Goal: Task Accomplishment & Management: Manage account settings

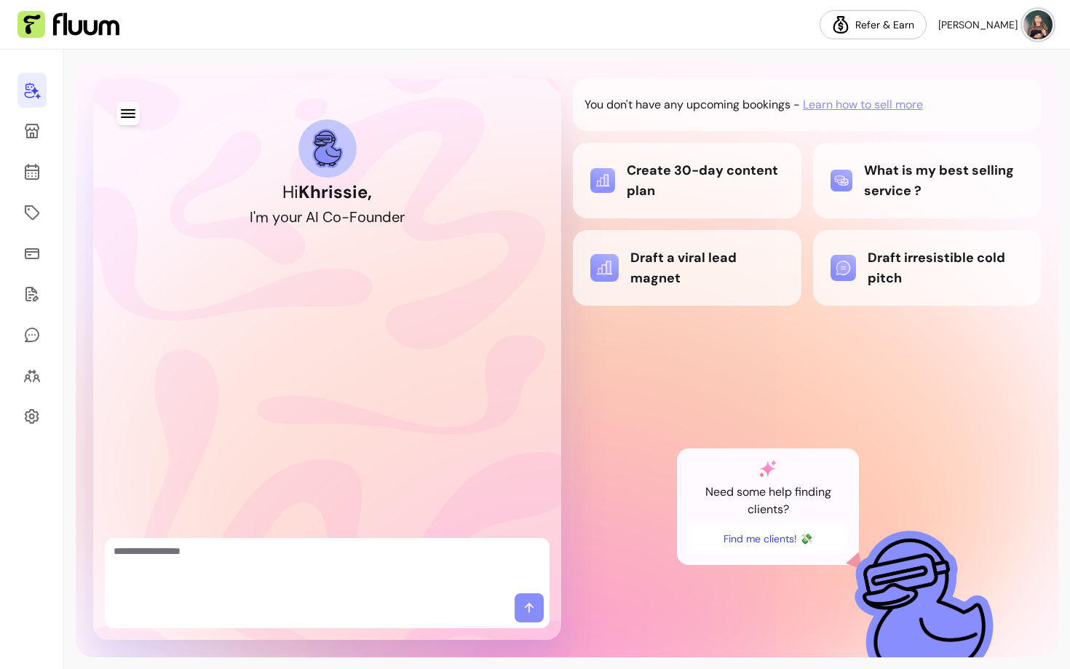
click at [1019, 101] on body "Refer & [PERSON_NAME] Hi [PERSON_NAME] , I ' m y o u r A I C o - F o u n d e r …" at bounding box center [535, 334] width 1070 height 669
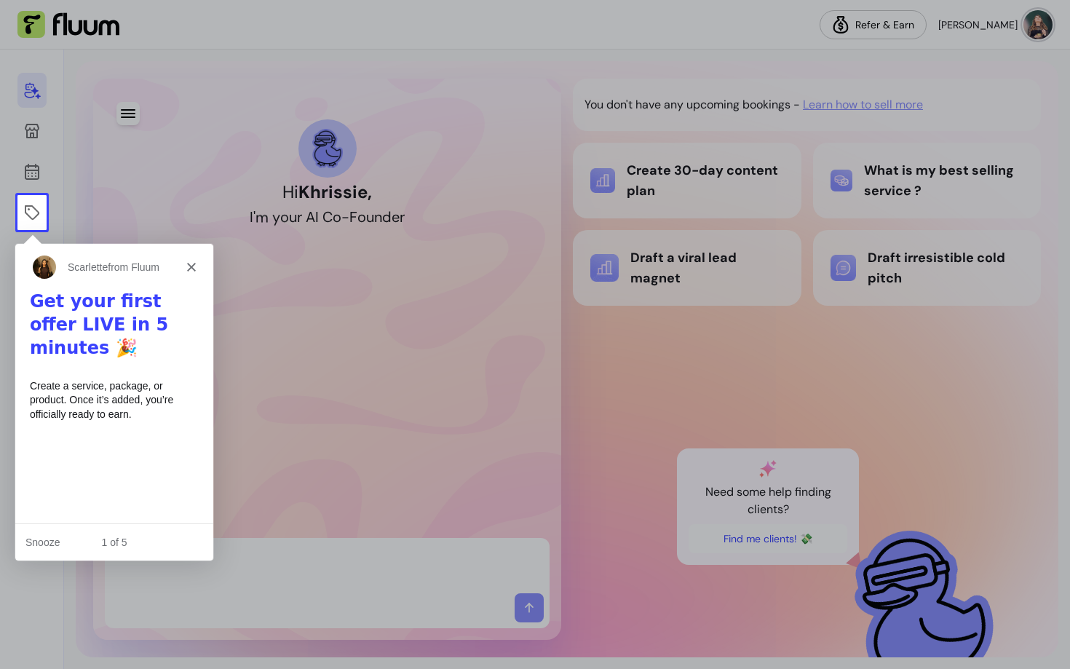
click at [192, 265] on polygon "Close" at bounding box center [190, 266] width 9 height 9
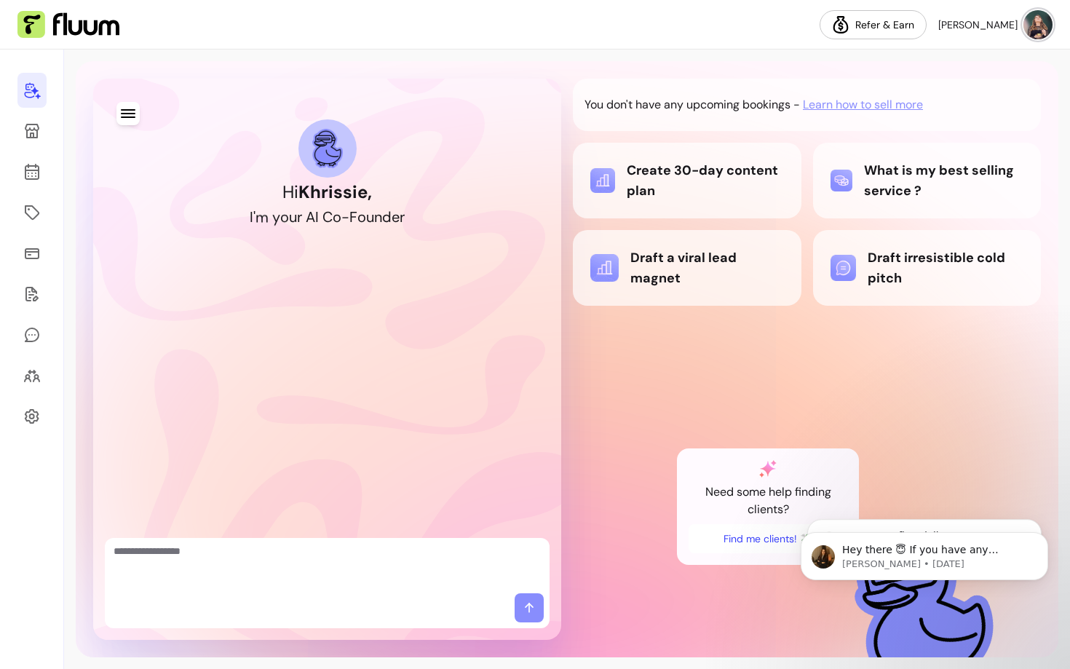
click at [133, 111] on icon "button" at bounding box center [127, 113] width 17 height 17
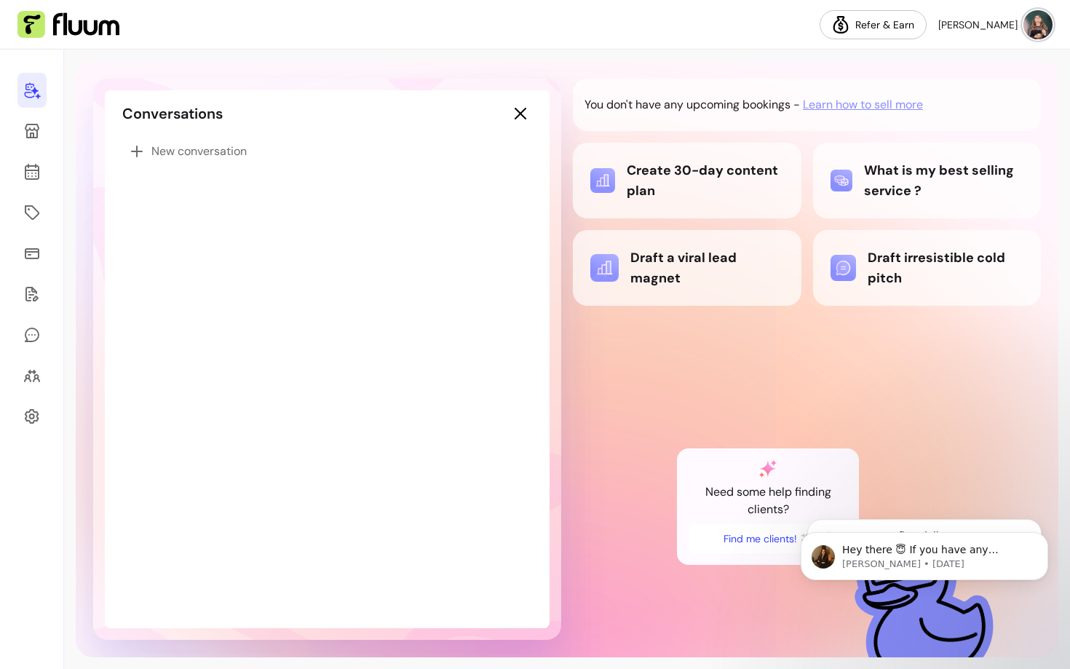
click at [513, 115] on icon "button" at bounding box center [520, 113] width 17 height 17
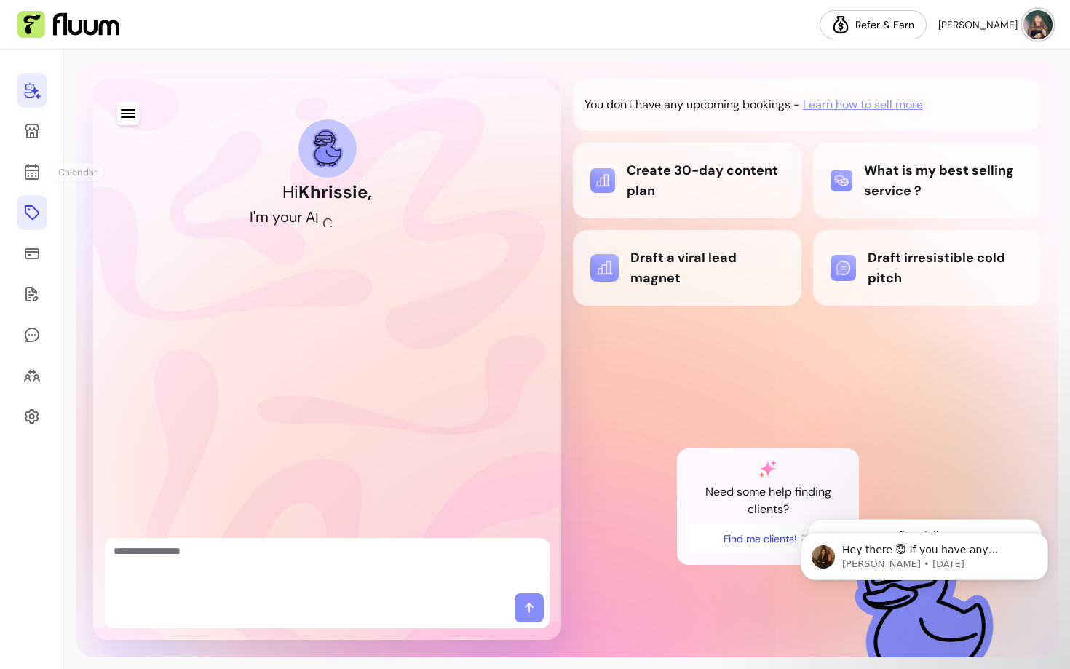
click at [26, 221] on icon at bounding box center [31, 212] width 17 height 17
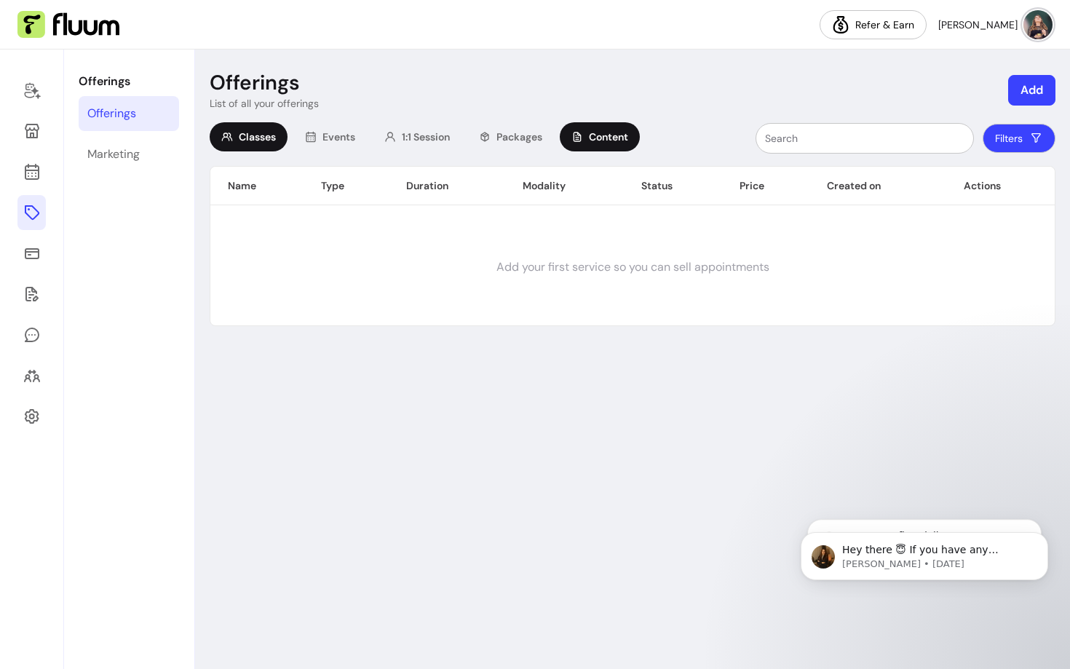
click at [591, 137] on div "Content" at bounding box center [600, 136] width 80 height 29
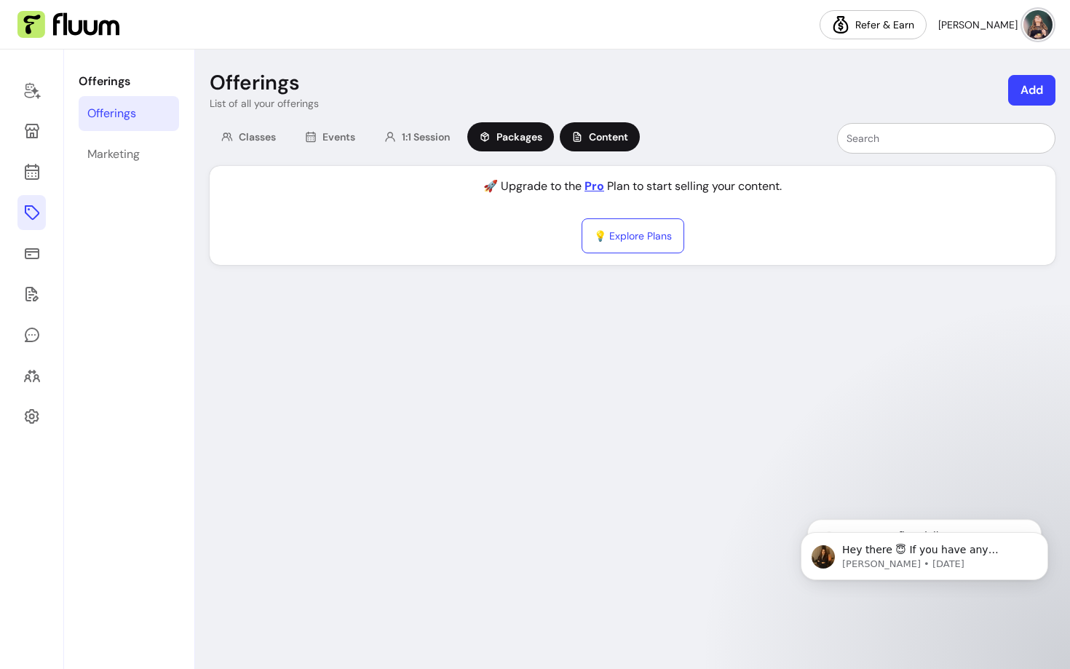
click at [499, 136] on div "Packages" at bounding box center [511, 136] width 87 height 29
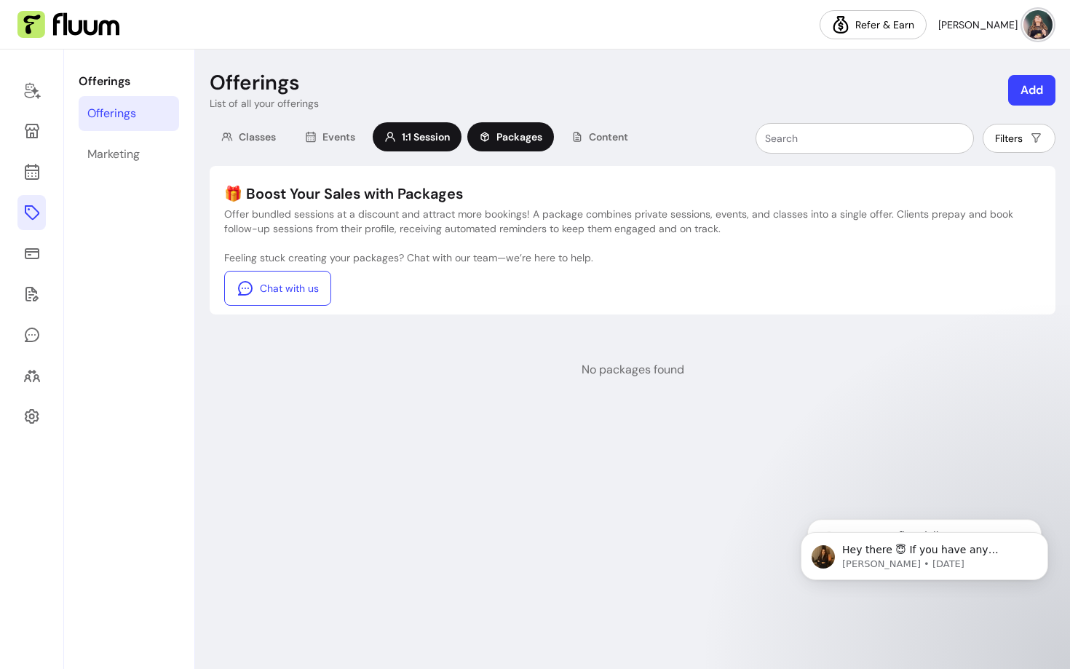
click at [406, 138] on span "1:1 Session" at bounding box center [426, 137] width 48 height 15
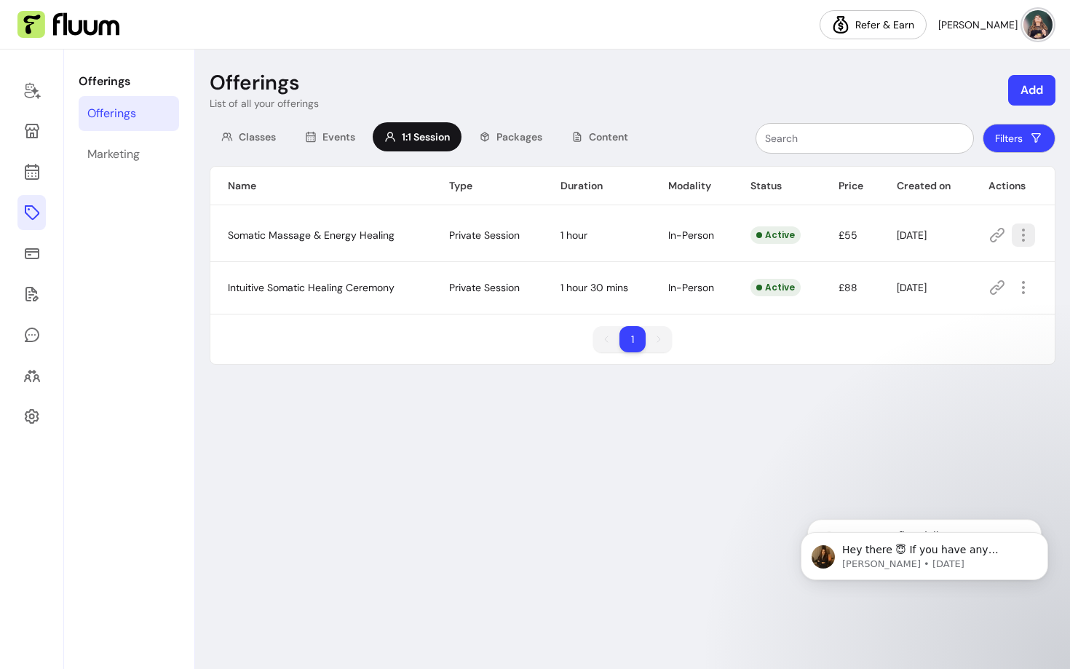
click at [1027, 233] on icon "button" at bounding box center [1023, 234] width 17 height 17
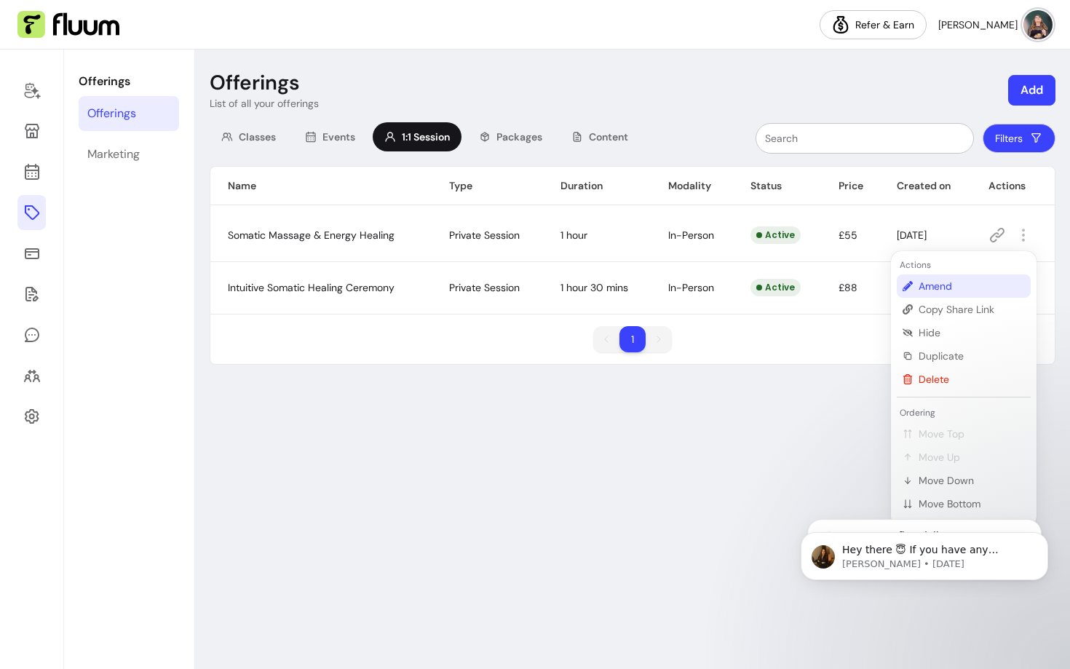
click at [947, 291] on span "Amend" at bounding box center [972, 286] width 106 height 15
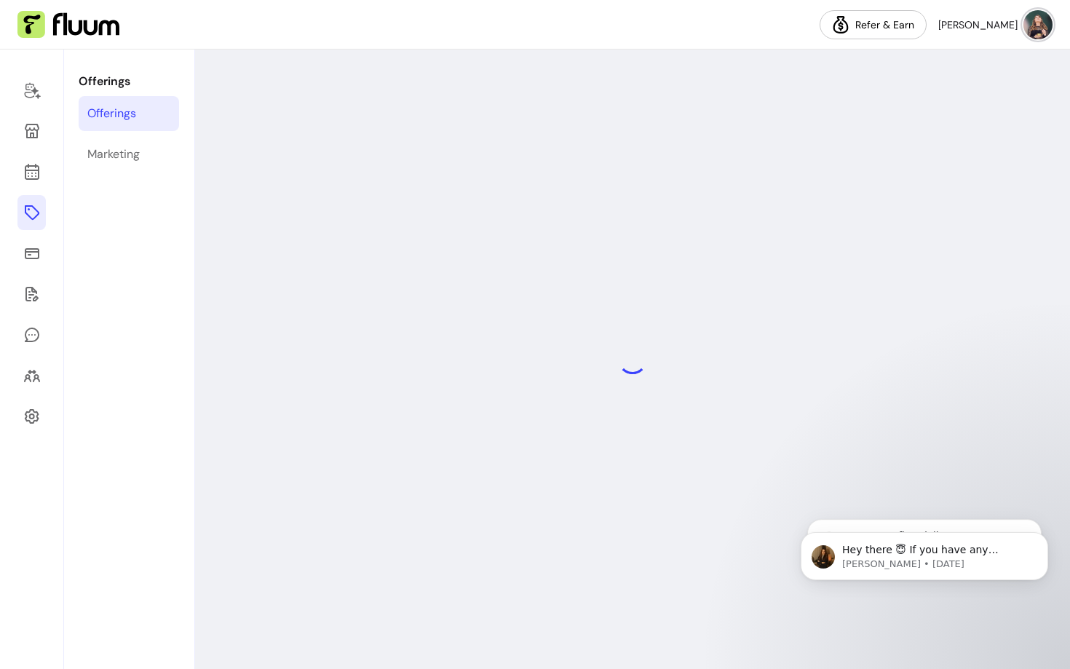
select select "**"
select select "***"
select select "**********"
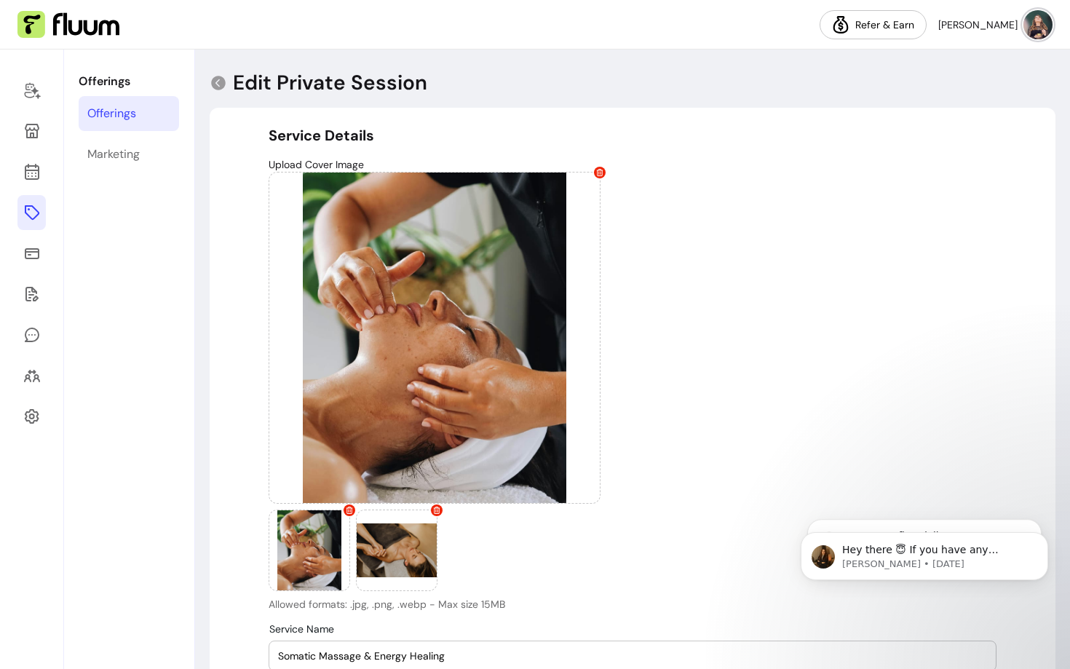
type input "**********"
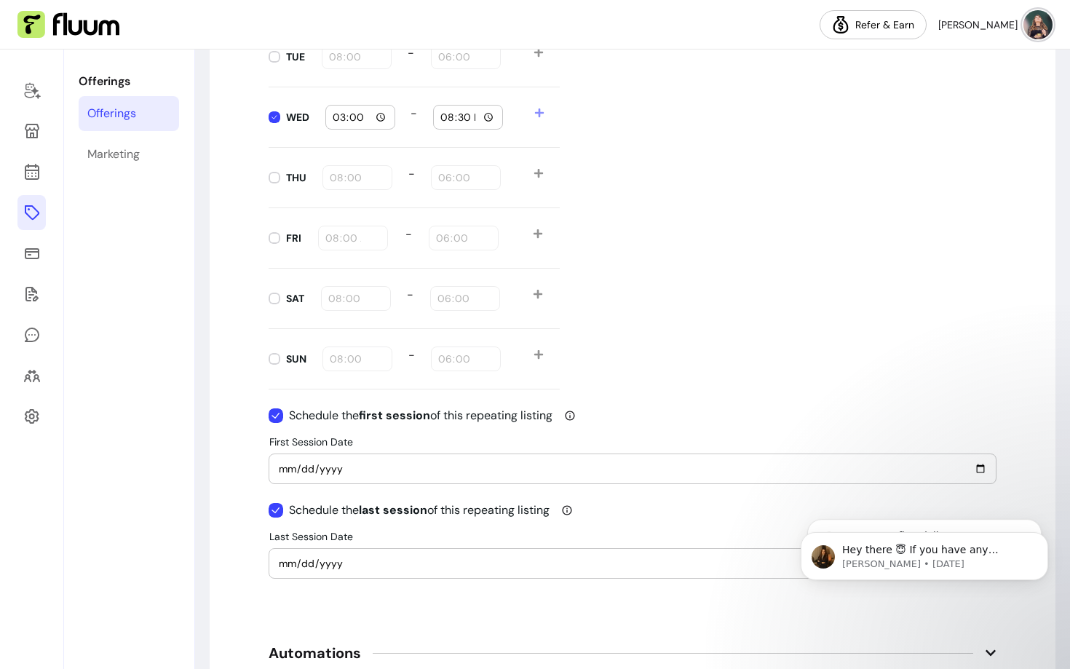
scroll to position [1759, 0]
click at [1041, 539] on icon "Dismiss notification" at bounding box center [1045, 536] width 8 height 8
click at [1041, 525] on icon "Dismiss notification" at bounding box center [1045, 523] width 8 height 8
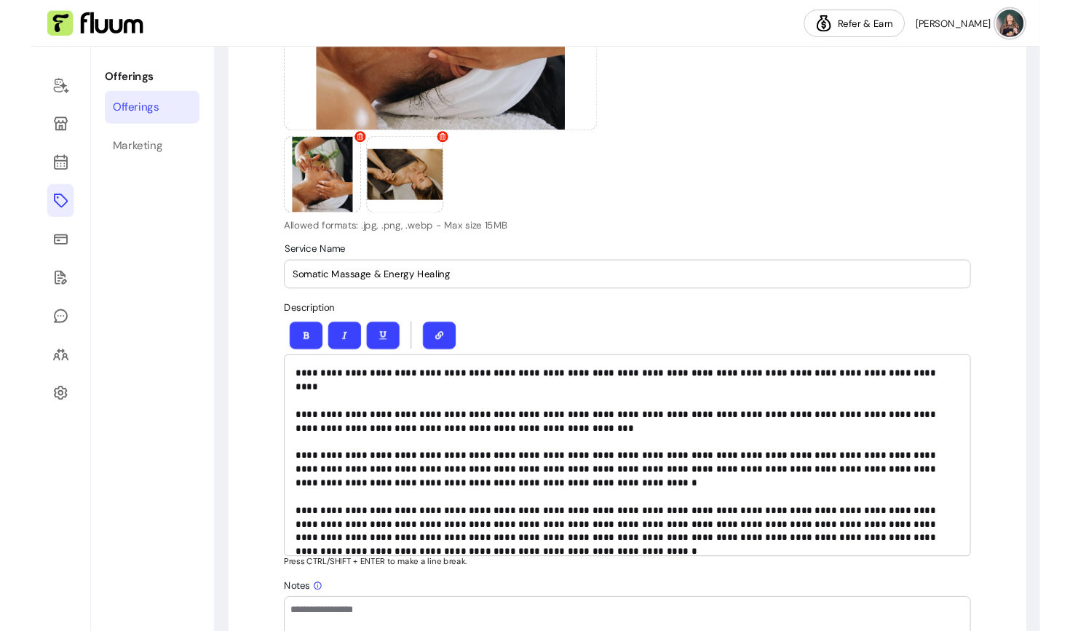
scroll to position [0, 0]
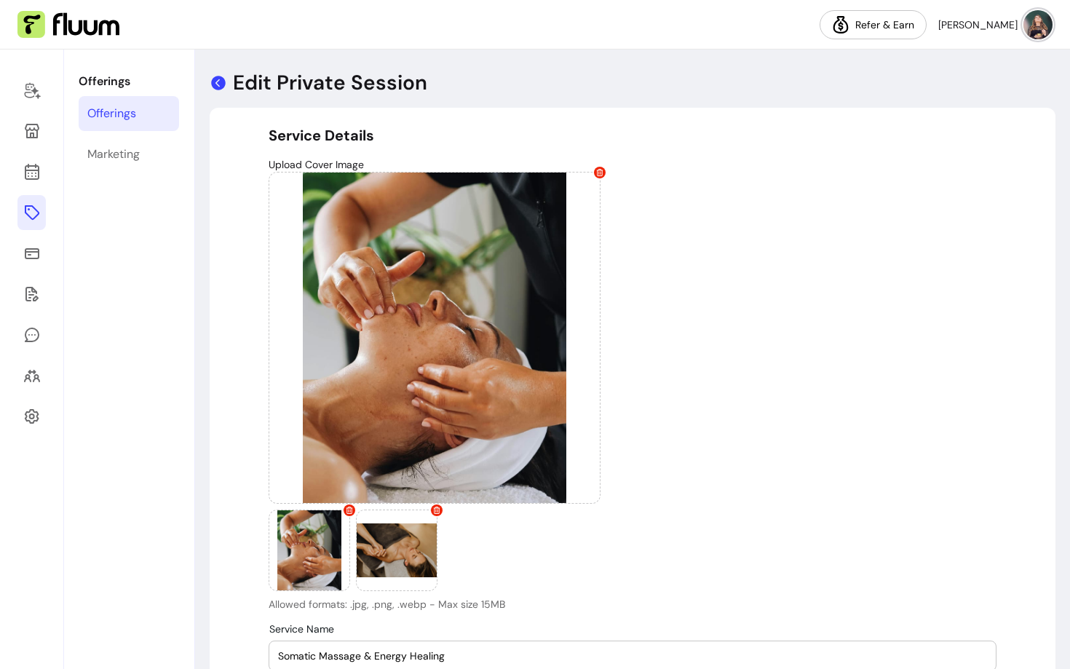
click at [217, 85] on icon at bounding box center [218, 83] width 15 height 15
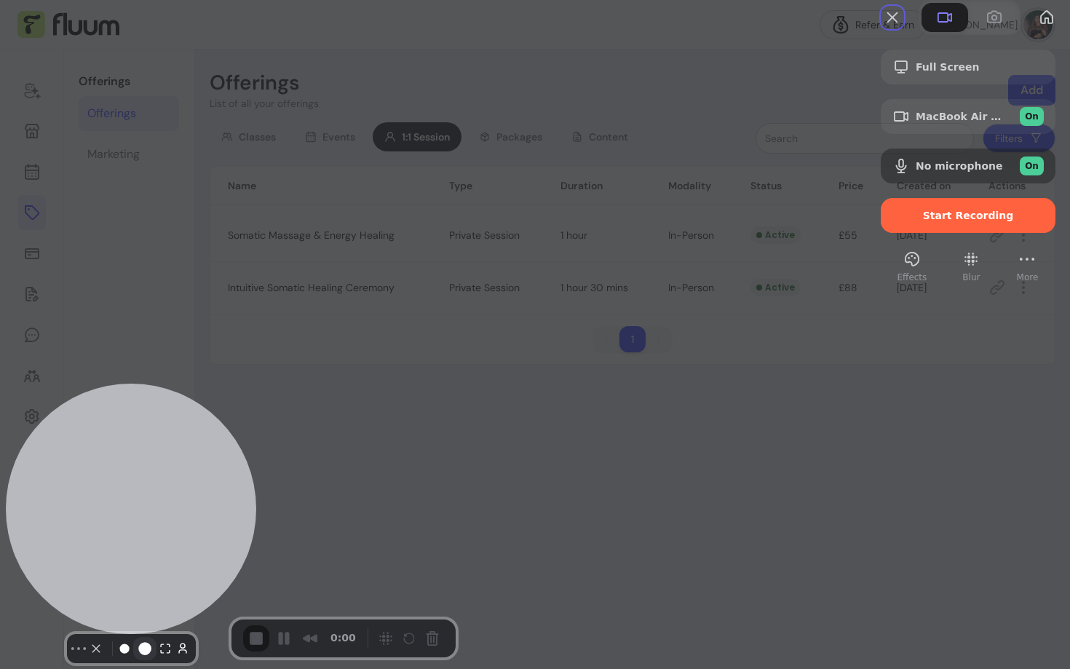
click at [133, 637] on button "Resize medium" at bounding box center [144, 648] width 23 height 23
click at [118, 640] on button "Resize small" at bounding box center [124, 648] width 17 height 17
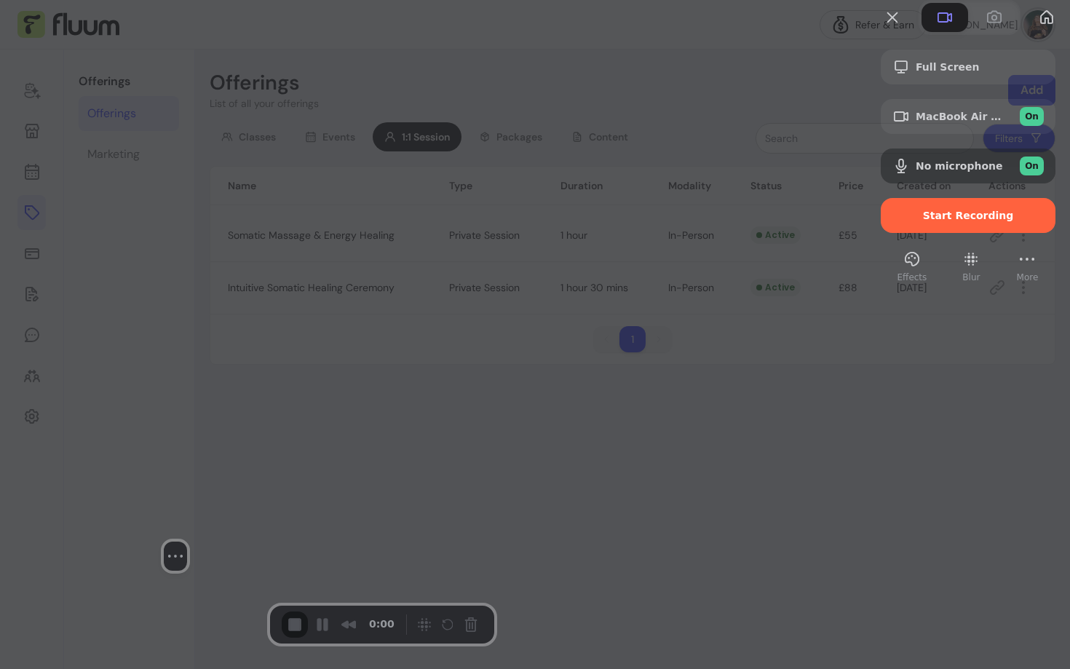
drag, startPoint x: 122, startPoint y: 583, endPoint x: 187, endPoint y: 562, distance: 68.6
click at [187, 542] on div at bounding box center [175, 486] width 218 height 112
click at [952, 233] on div "Start Recording" at bounding box center [968, 215] width 175 height 35
click at [926, 233] on div "Full Screen MacBook Air Camera (0000:0001) On No microphone On Start Recording" at bounding box center [968, 142] width 175 height 184
click at [668, 277] on div "Full Screen MacBook Air Camera (0000:0001) On No microphone On Start Recording …" at bounding box center [535, 334] width 1070 height 669
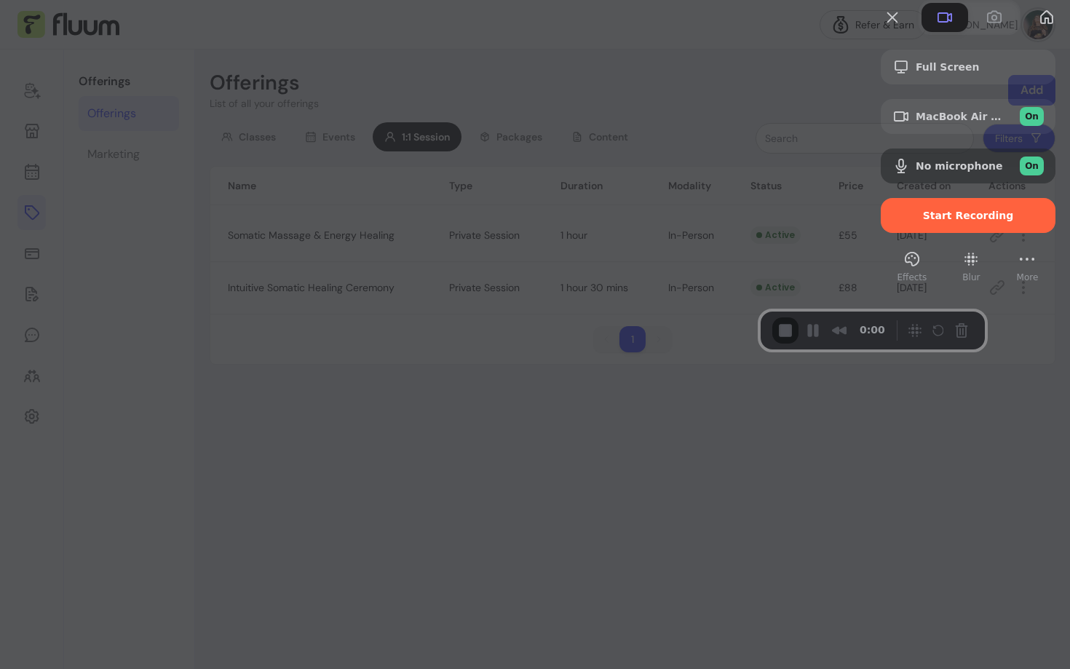
click at [536, 562] on div "Full Screen MacBook Air Camera (0000:0001) On No microphone On Start Recording …" at bounding box center [535, 334] width 1070 height 669
click at [931, 221] on span "Start Recording" at bounding box center [968, 216] width 91 height 12
click at [947, 233] on div "Full Screen MacBook Air Camera (0000:0001) On No microphone On Start Recording" at bounding box center [968, 142] width 175 height 184
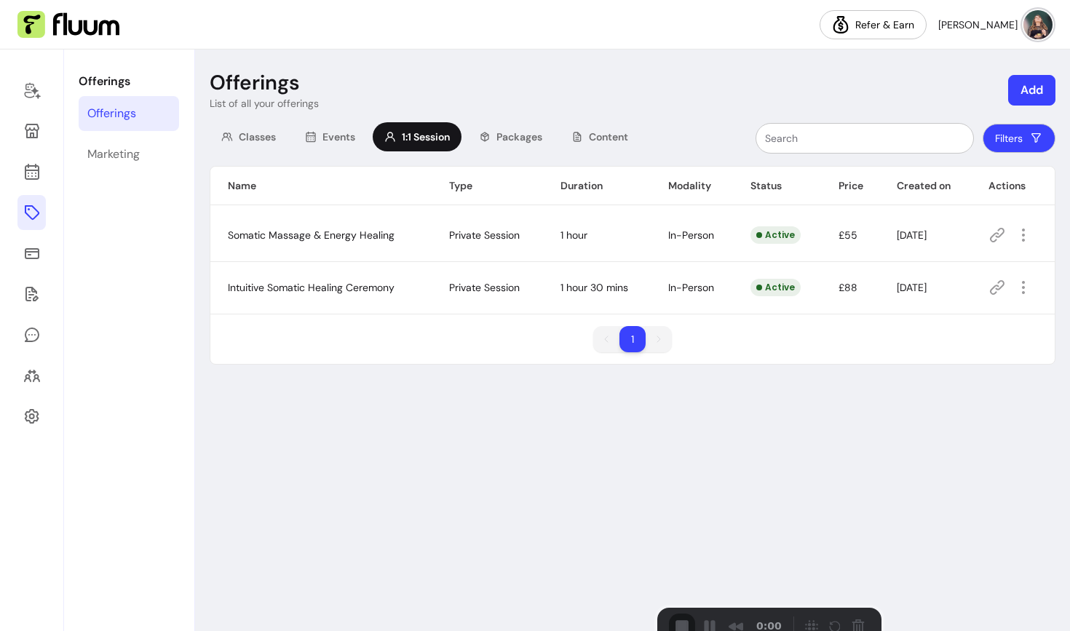
drag, startPoint x: 530, startPoint y: 569, endPoint x: 543, endPoint y: 497, distance: 73.3
click at [532, 631] on div "3" at bounding box center [535, 638] width 1070 height 14
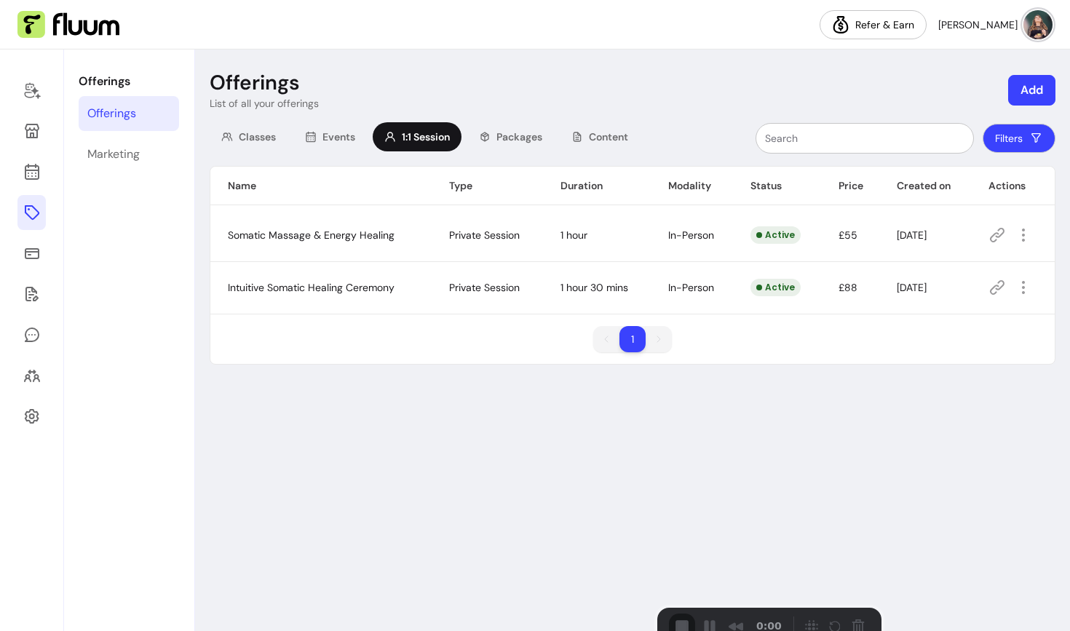
click at [584, 168] on body "Refer & [PERSON_NAME] Offerings Offerings Marketing Offerings List of all your …" at bounding box center [535, 315] width 1070 height 631
click at [556, 414] on body "Refer & [PERSON_NAME] Offerings Offerings Marketing Offerings List of all your …" at bounding box center [535, 315] width 1070 height 631
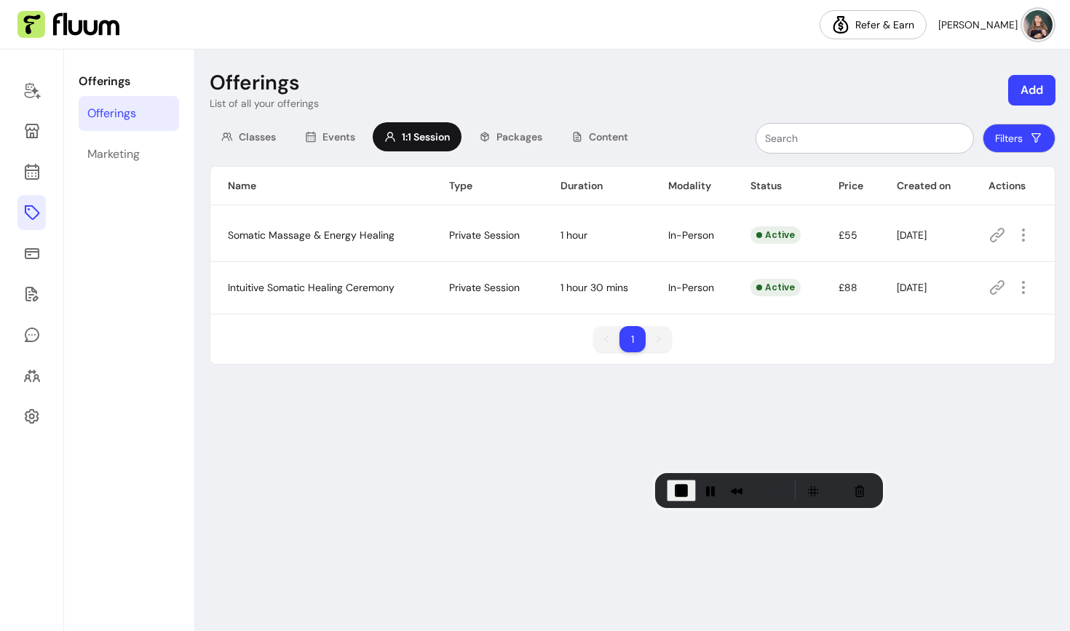
drag, startPoint x: 535, startPoint y: 584, endPoint x: 540, endPoint y: 551, distance: 33.9
click at [540, 551] on div "Offerings List of all your offerings Add Classes Events 1:1 Session Packages Co…" at bounding box center [632, 341] width 875 height 582
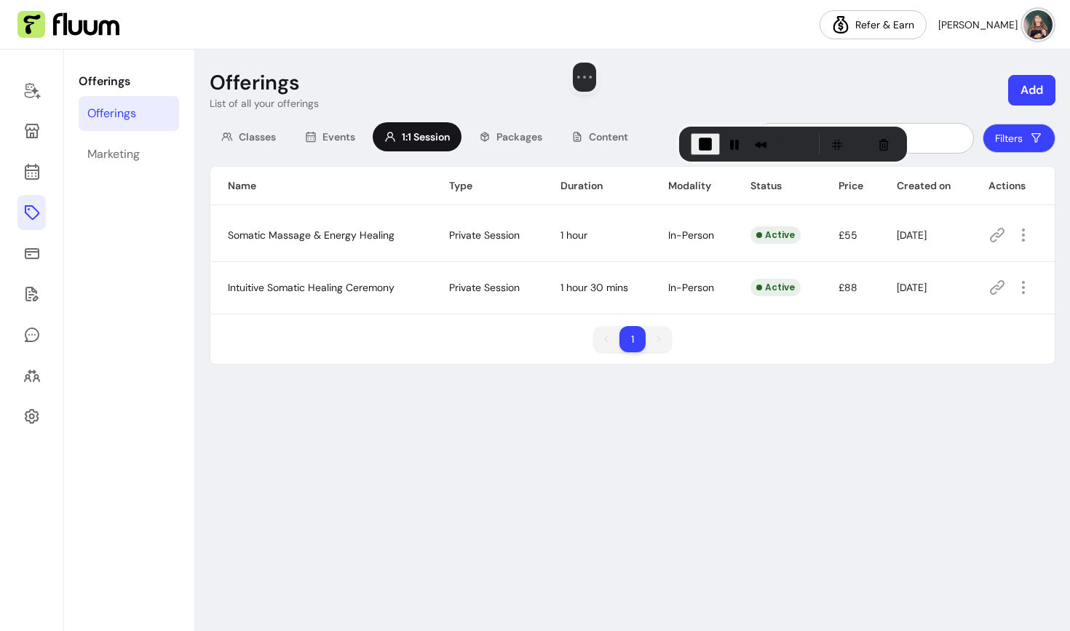
drag, startPoint x: 542, startPoint y: 443, endPoint x: 566, endPoint y: 50, distance: 394.0
click at [566, 50] on div at bounding box center [585, 6] width 218 height 112
click at [900, 456] on div "Offerings List of all your offerings Add Classes Events 1:1 Session Packages Co…" at bounding box center [632, 341] width 875 height 582
click at [1029, 234] on icon "button" at bounding box center [1023, 234] width 17 height 17
click at [1027, 234] on icon "button" at bounding box center [1023, 234] width 17 height 17
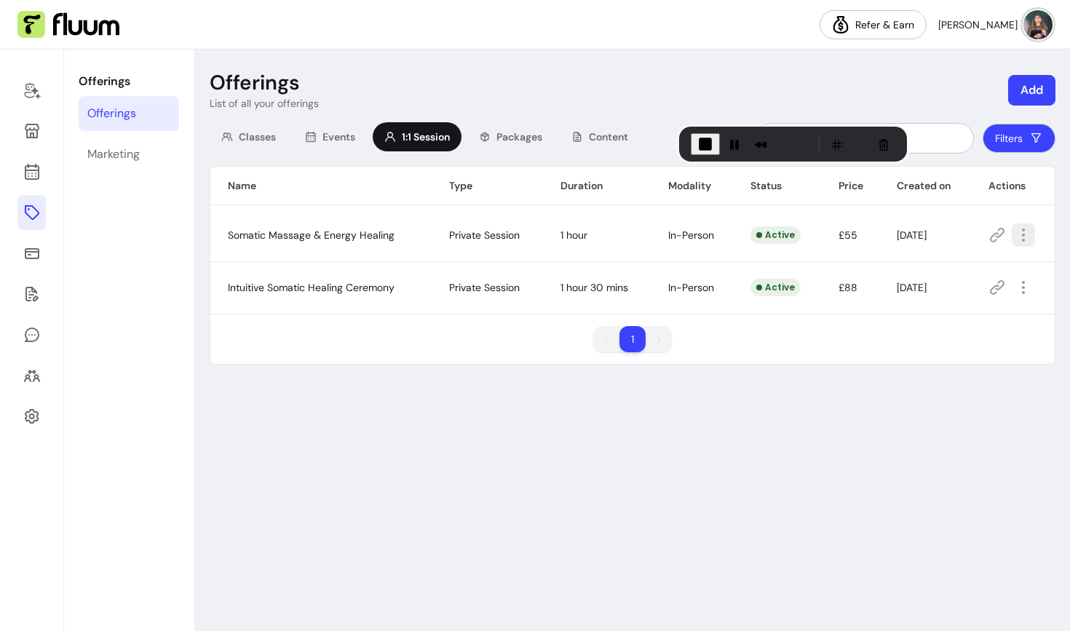
click at [1023, 232] on icon "button" at bounding box center [1023, 234] width 17 height 17
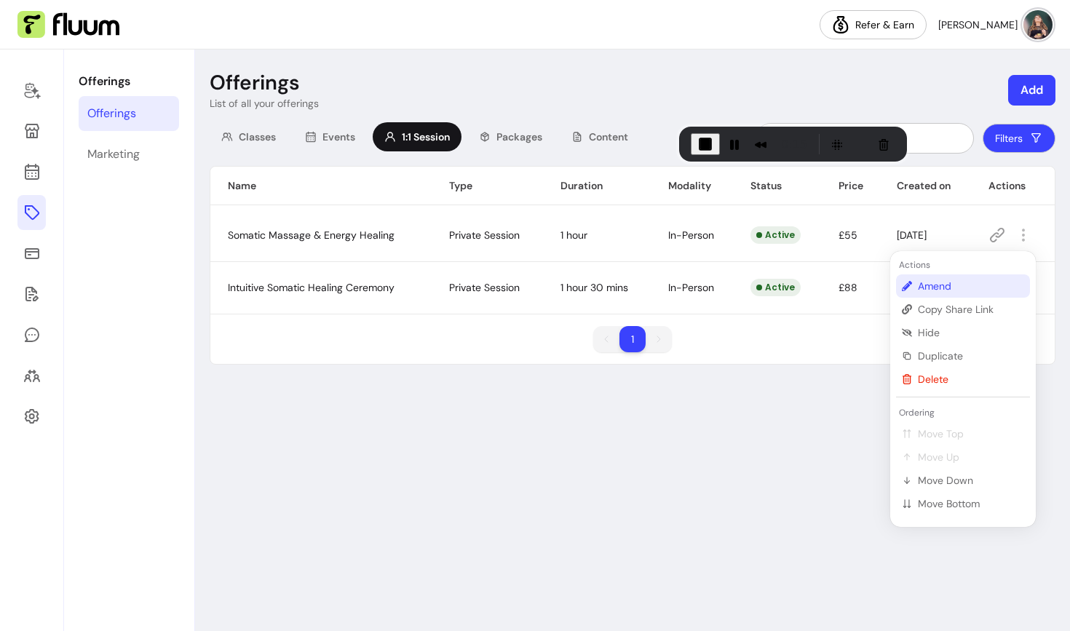
click at [922, 286] on span "Amend" at bounding box center [971, 286] width 106 height 15
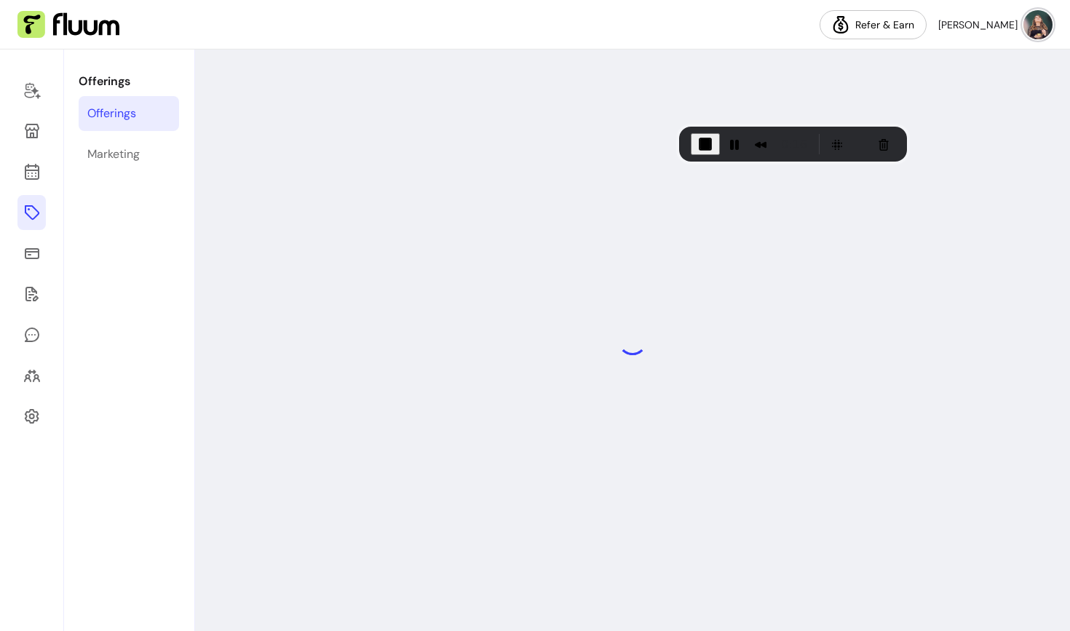
select select "**"
select select "***"
select select "**********"
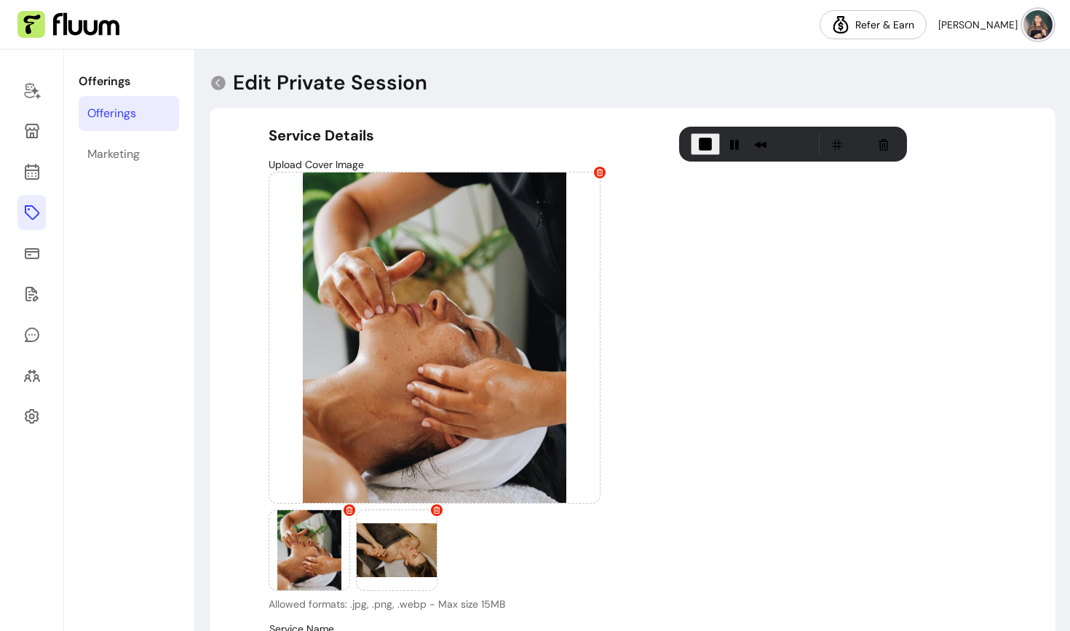
click at [698, 414] on div "Upload Cover Image Allowed formats: .jpg, .png, .webp - Max size 15MB" at bounding box center [633, 384] width 728 height 454
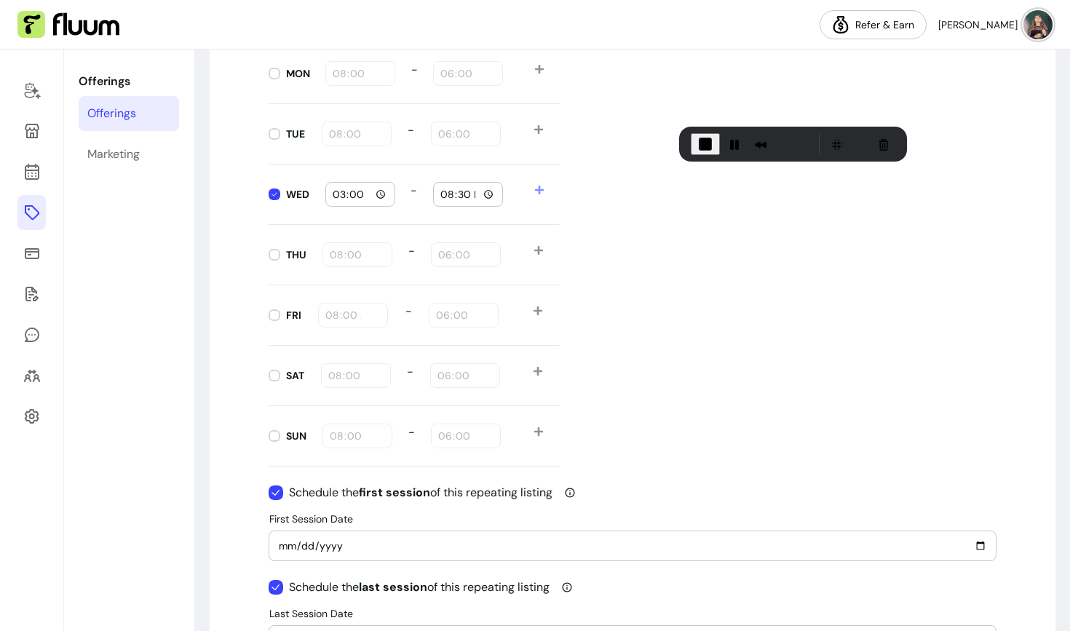
scroll to position [1800, 0]
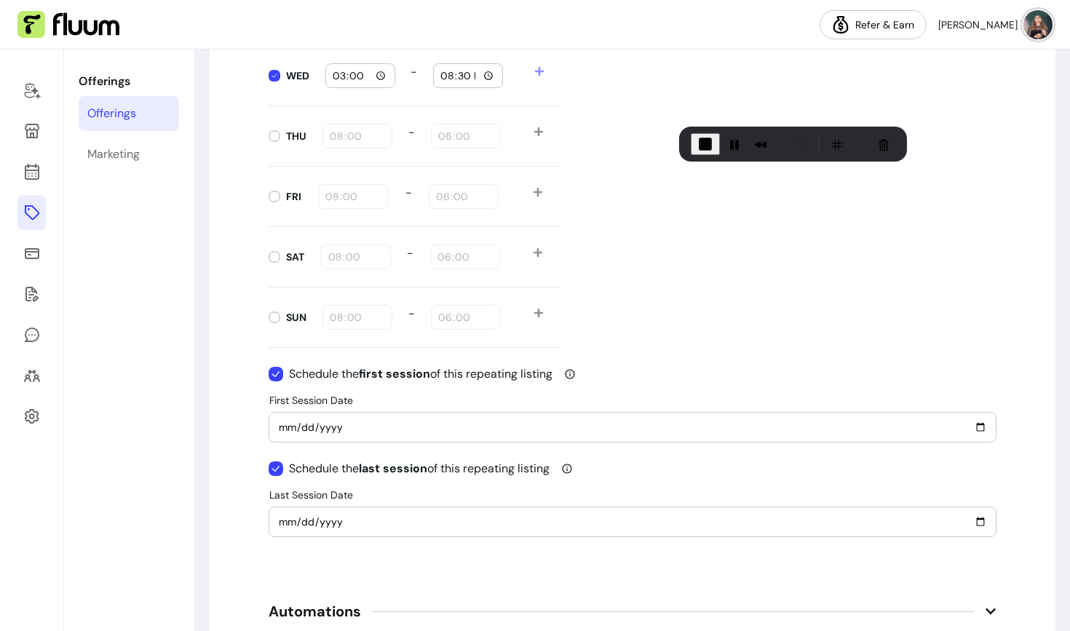
click at [294, 523] on input "[DATE]" at bounding box center [632, 522] width 709 height 16
click at [285, 522] on input "[DATE]" at bounding box center [632, 522] width 709 height 16
click at [974, 520] on input "[DATE]" at bounding box center [632, 522] width 709 height 16
type input "[DATE]"
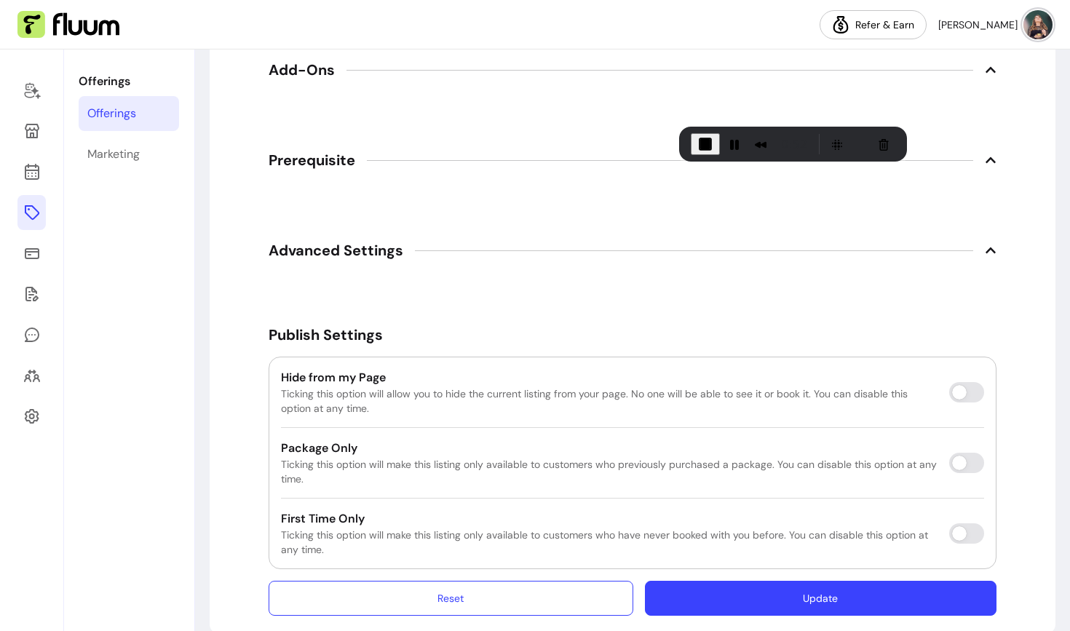
scroll to position [2645, 0]
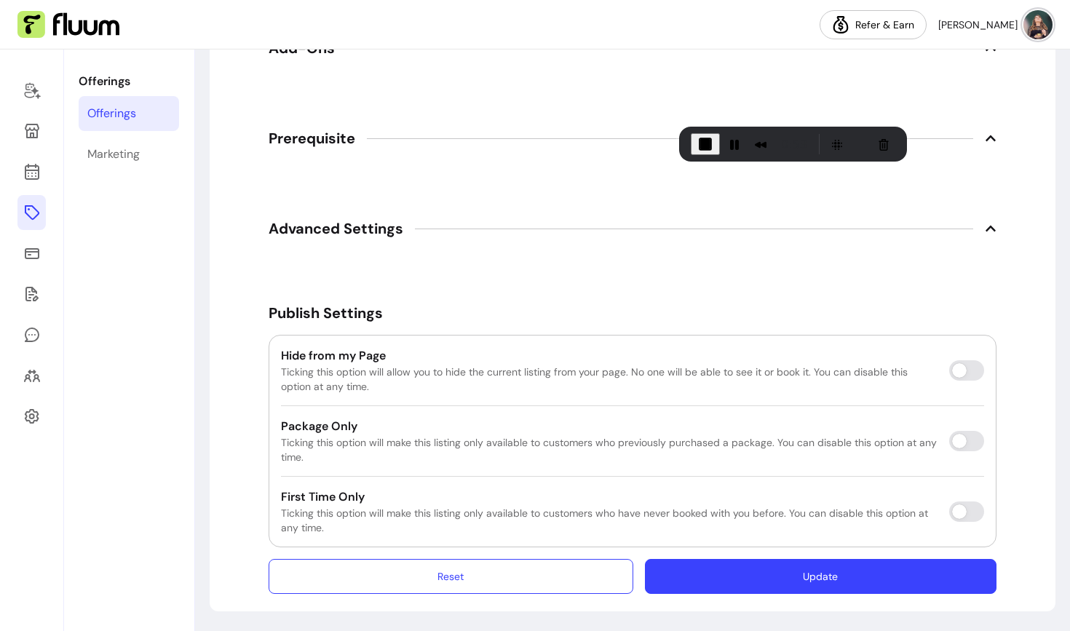
click at [778, 578] on button "Update" at bounding box center [821, 576] width 352 height 35
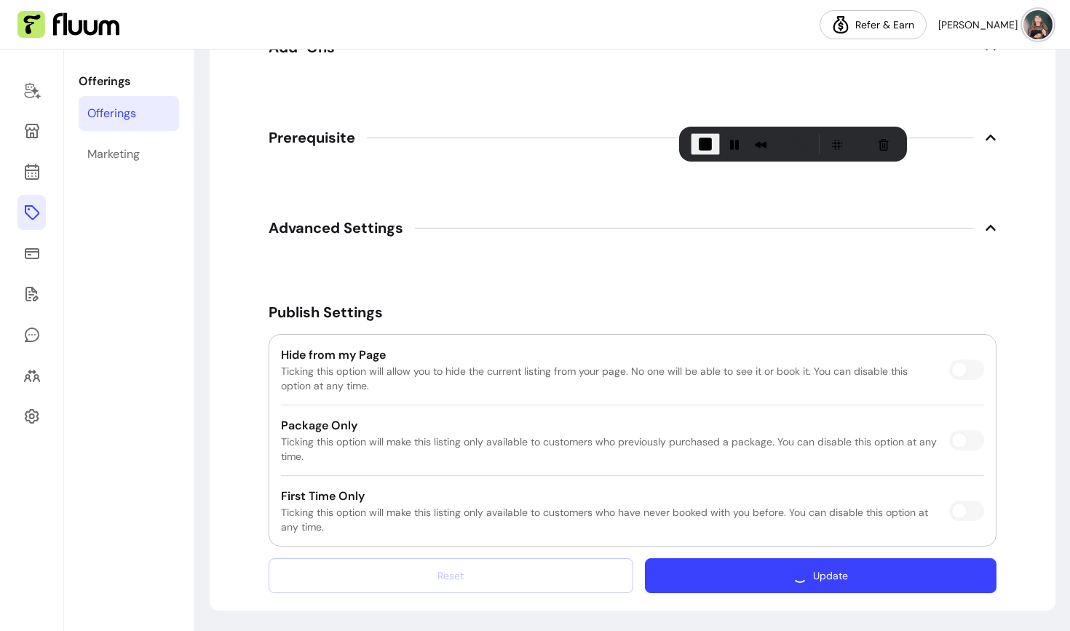
scroll to position [2659, 0]
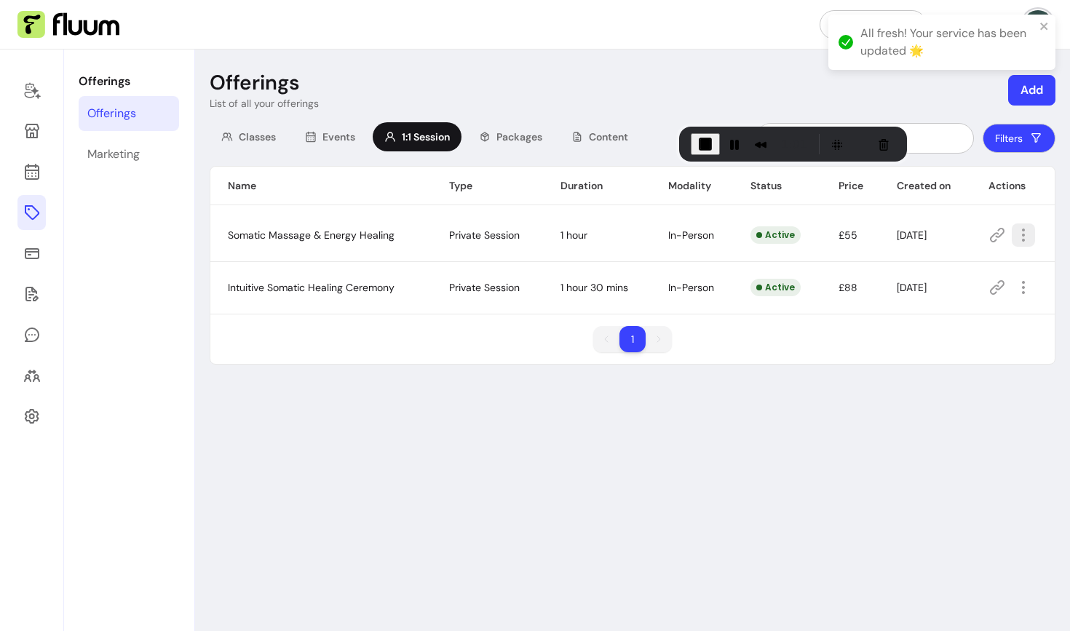
click at [1029, 237] on icon "button" at bounding box center [1023, 234] width 17 height 17
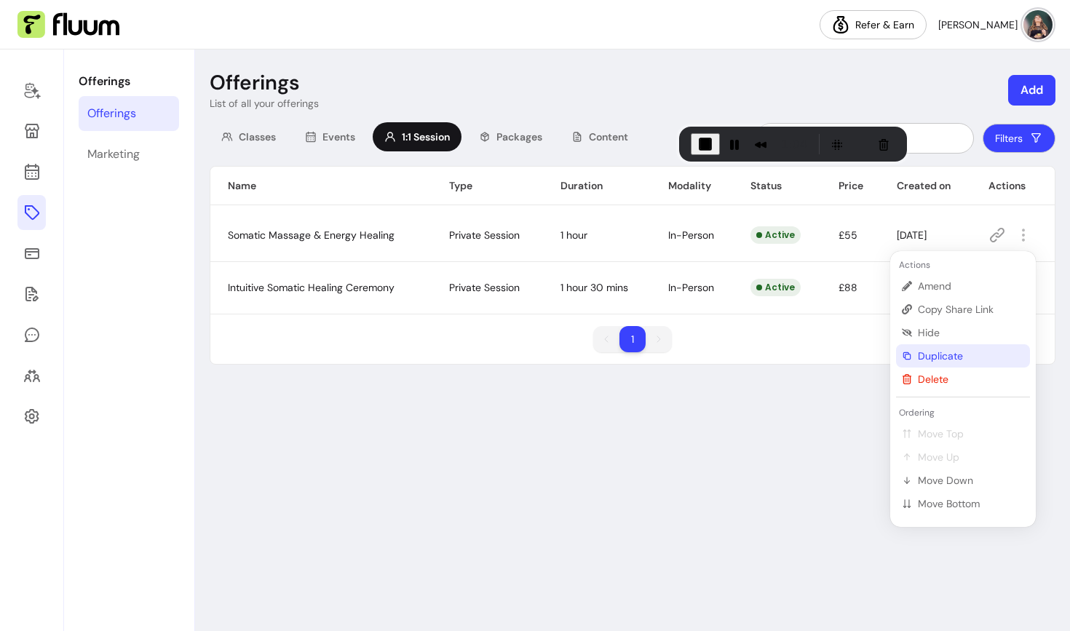
click at [933, 355] on span "Duplicate" at bounding box center [971, 356] width 106 height 15
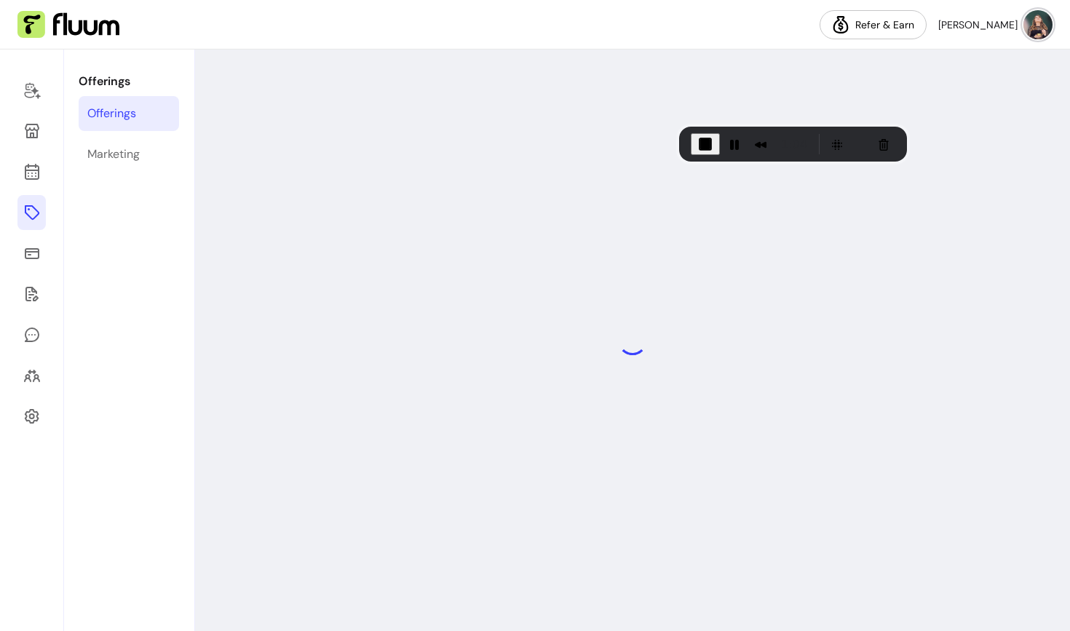
select select "**"
select select "***"
select select "**********"
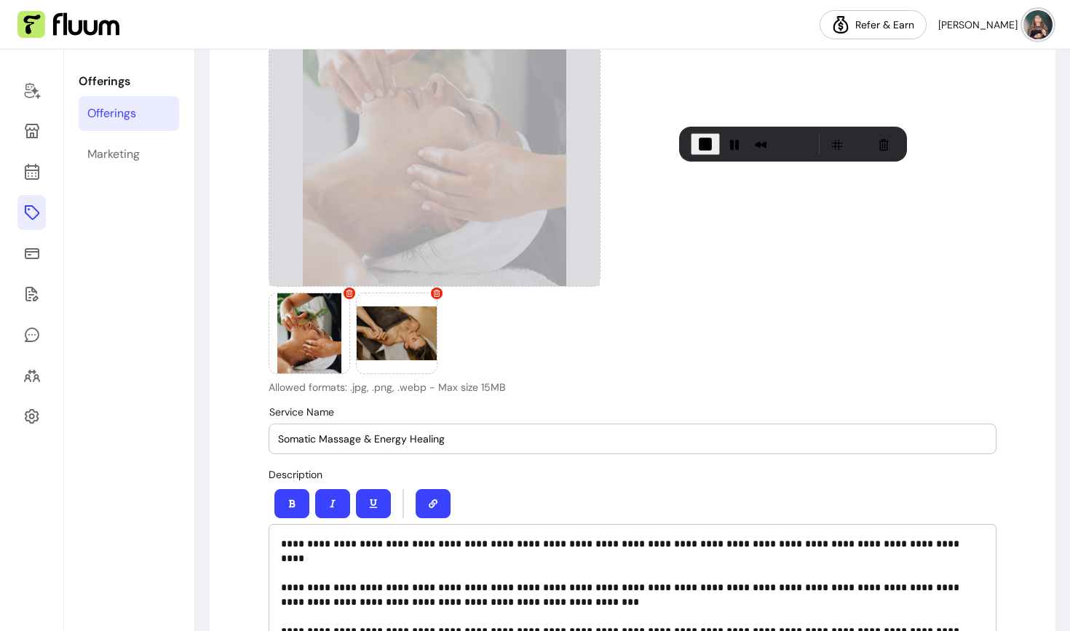
scroll to position [218, 0]
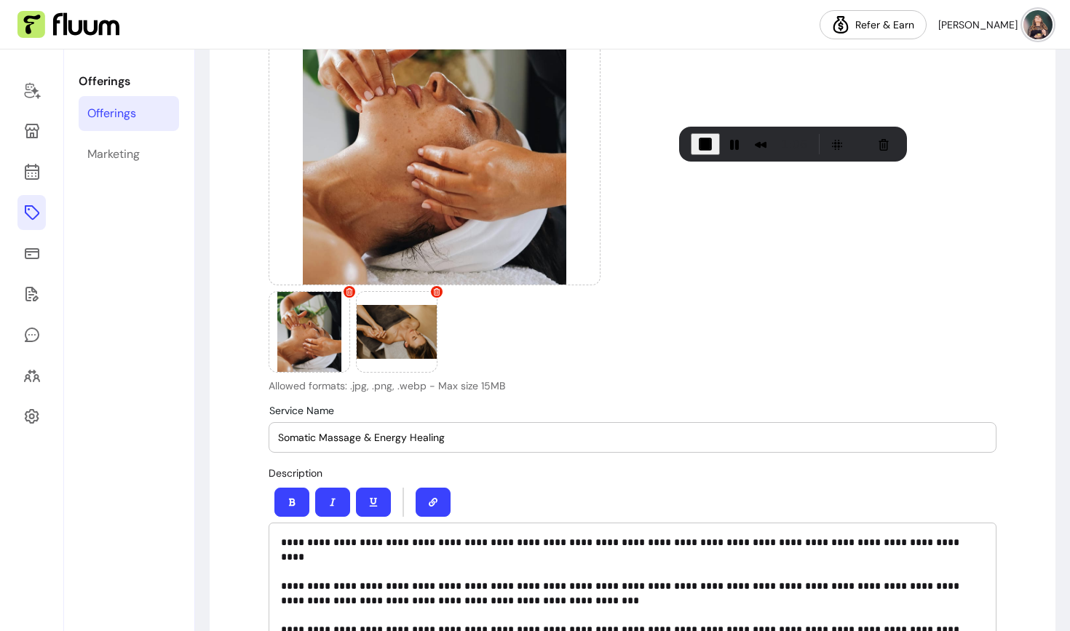
click at [468, 430] on input "Somatic Massage & Energy Healing" at bounding box center [632, 437] width 709 height 15
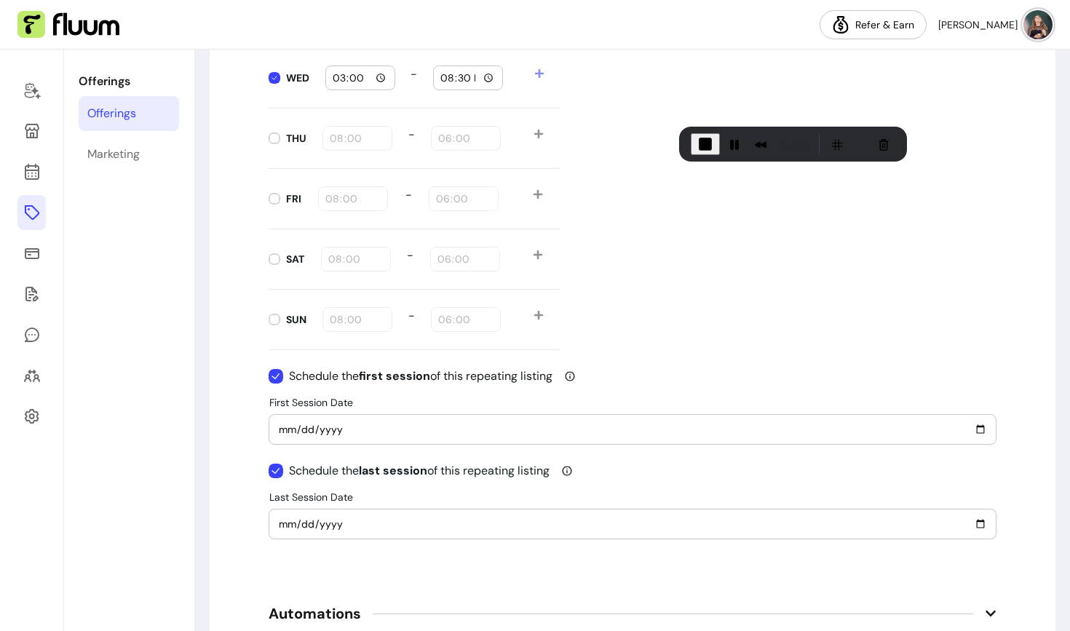
scroll to position [1797, 0]
type input "Somatic Massage & Energy Healing - [DATE]"
click at [283, 433] on input "[DATE]" at bounding box center [632, 430] width 709 height 16
type input "[DATE]"
click at [283, 524] on input "[DATE]" at bounding box center [632, 525] width 709 height 16
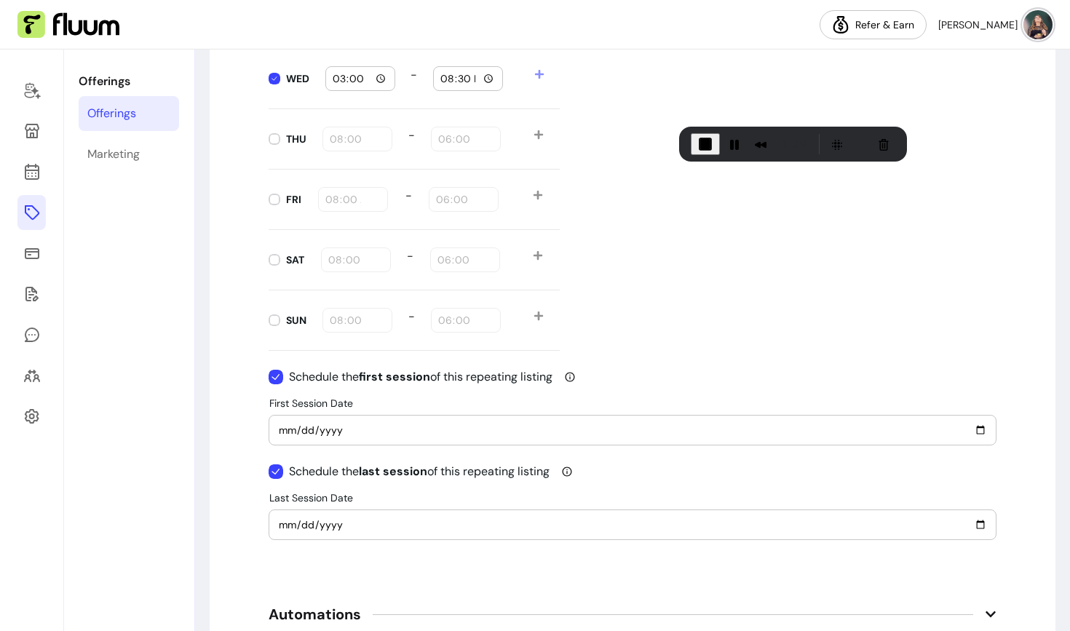
type input "[DATE]"
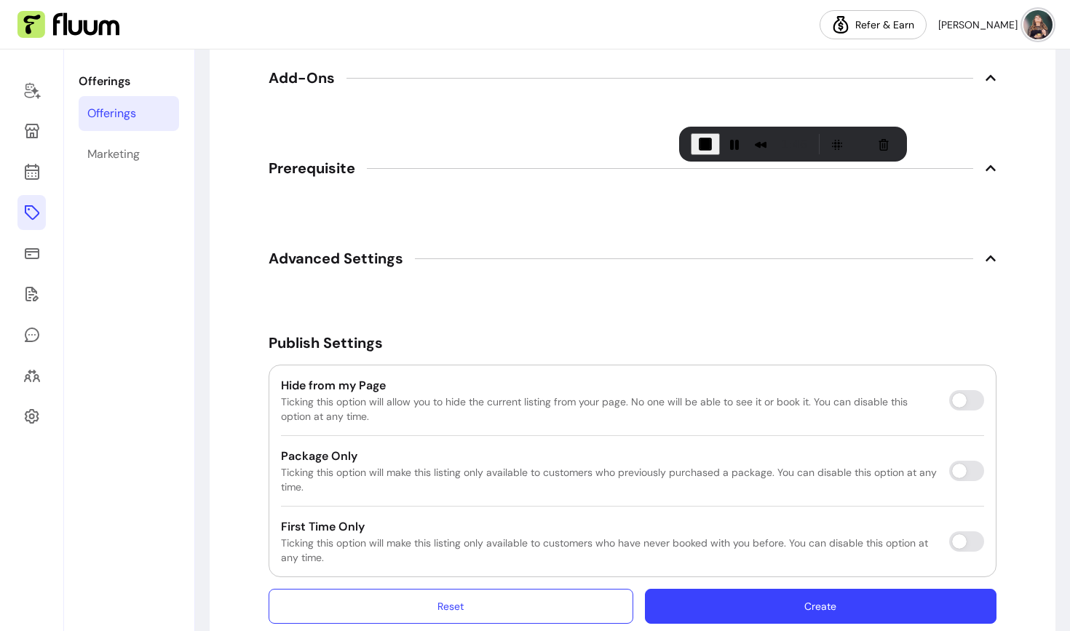
click at [838, 604] on button "Create" at bounding box center [821, 606] width 352 height 35
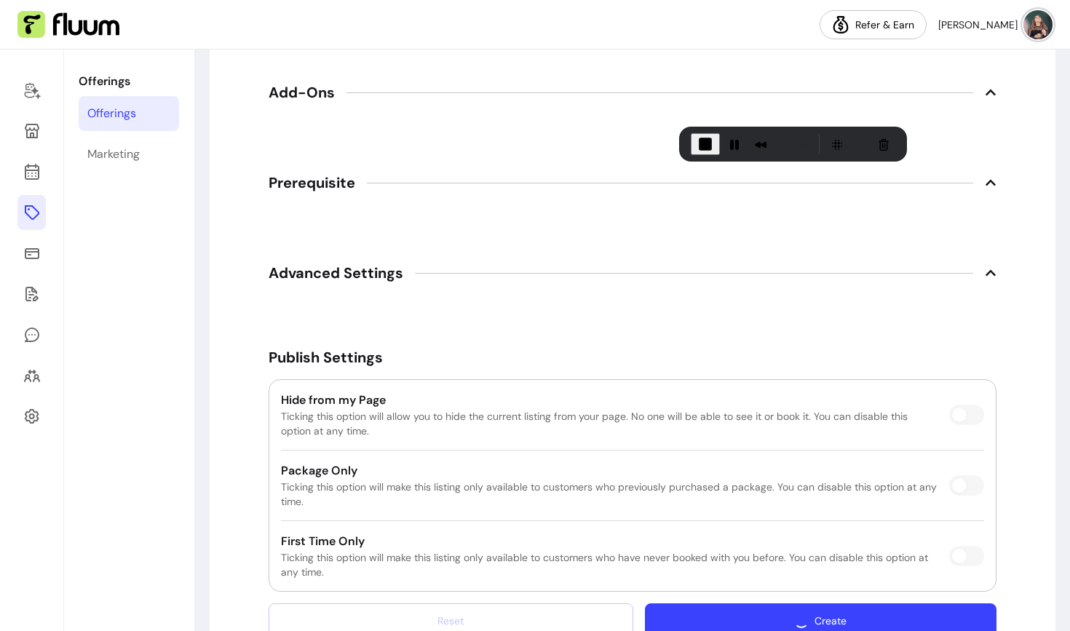
scroll to position [2630, 0]
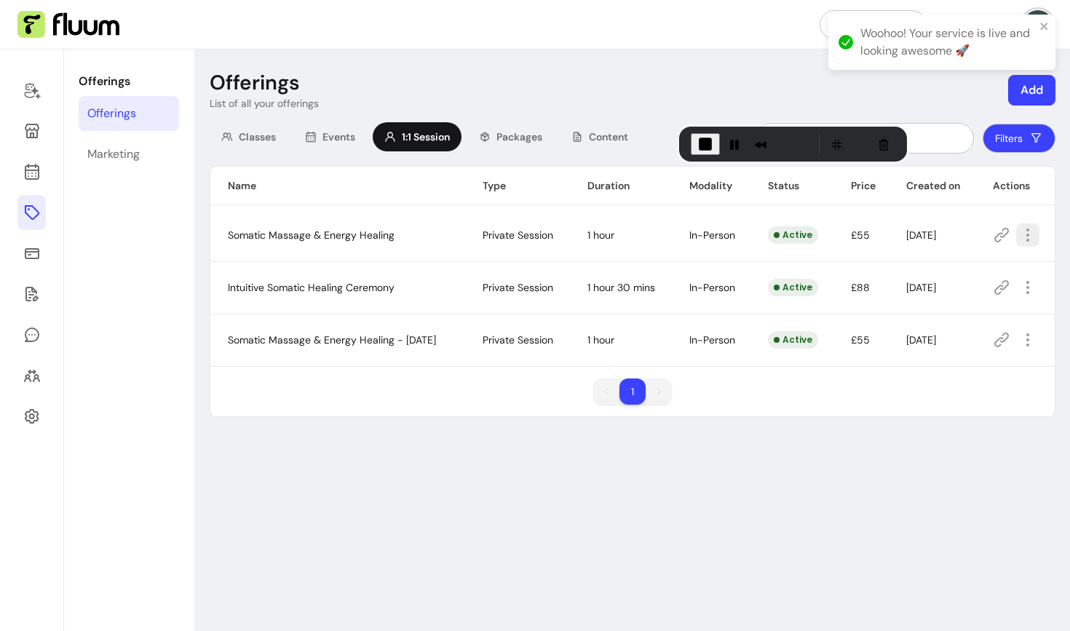
click at [1035, 234] on icon "button" at bounding box center [1027, 234] width 17 height 17
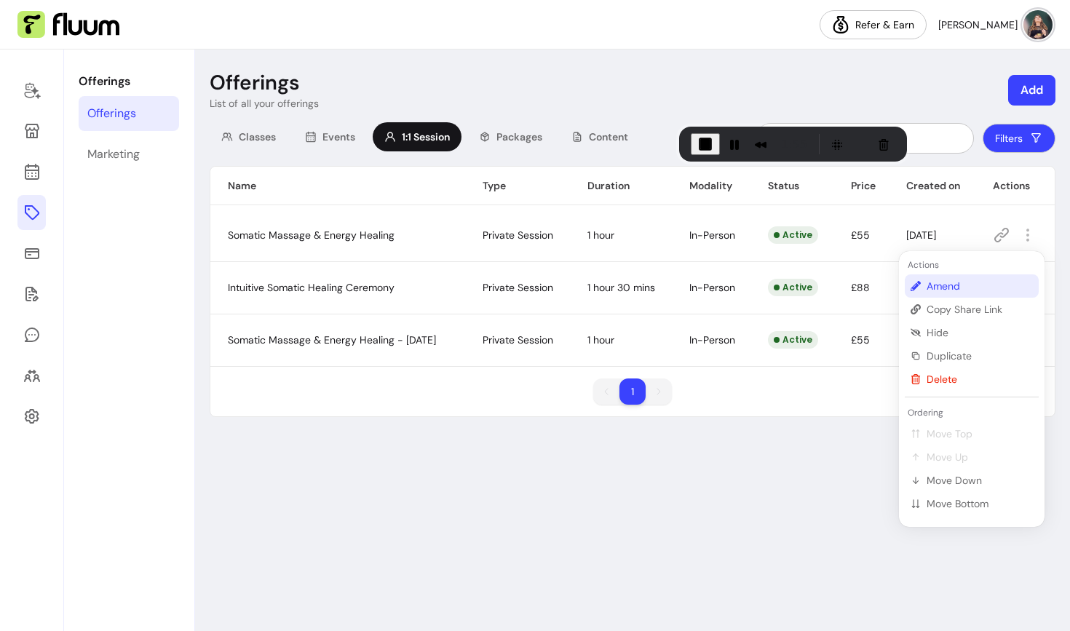
click at [950, 290] on span "Amend" at bounding box center [980, 286] width 106 height 15
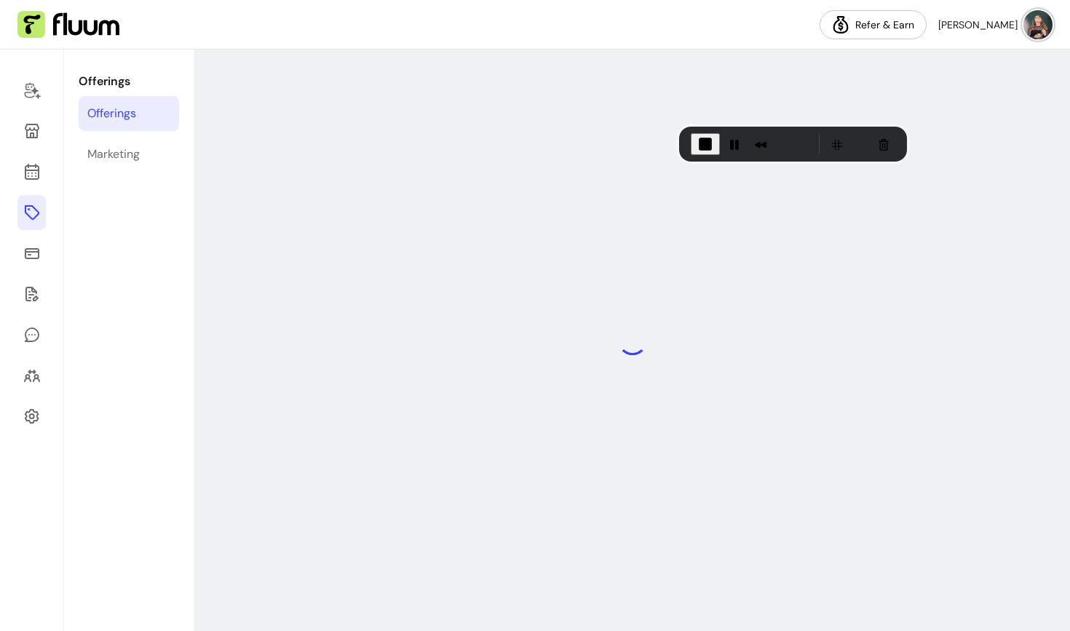
select select "**"
select select "***"
select select "**********"
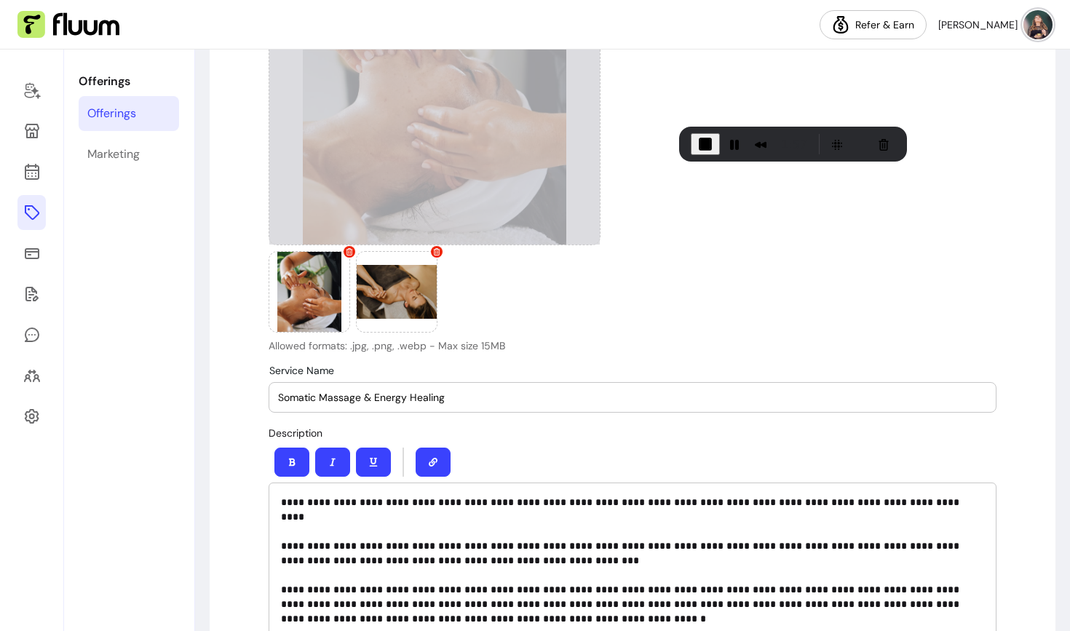
scroll to position [258, 0]
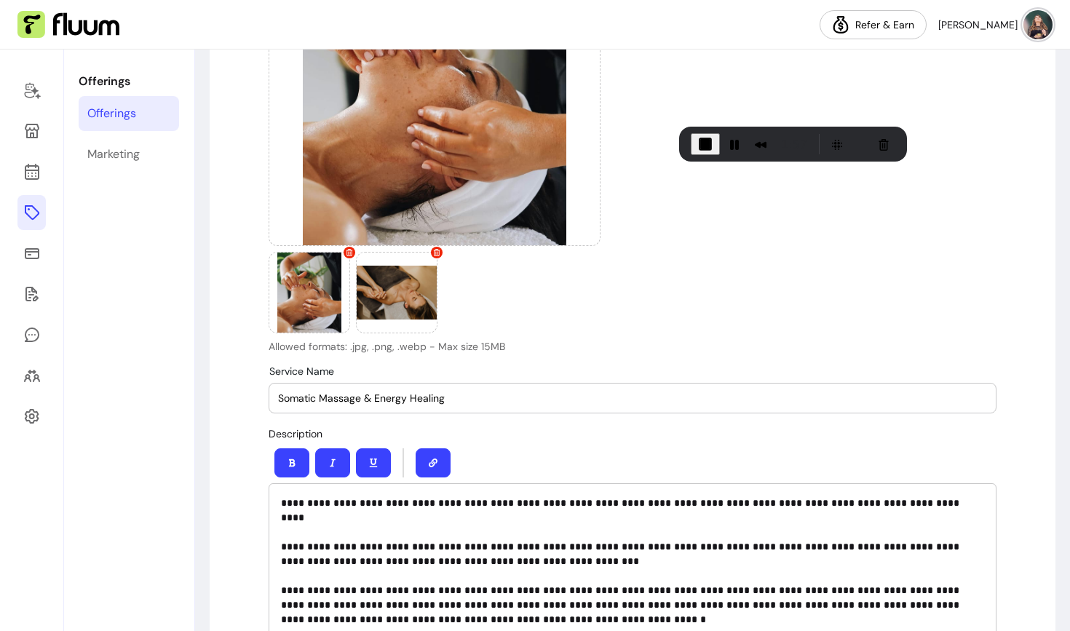
click at [459, 390] on div "Somatic Massage & Energy Healing" at bounding box center [632, 398] width 709 height 29
click at [512, 391] on input "Somatic Massage & Energy Healing - 5th Novembver" at bounding box center [632, 398] width 709 height 15
click at [512, 395] on input "Somatic Massage & Energy Healing - 5th Novembver" at bounding box center [632, 398] width 709 height 15
click at [505, 398] on input "Somatic Massage & Energy Healing - 5th Novembver" at bounding box center [632, 398] width 709 height 15
click at [517, 398] on input "Somatic Massage & Energy Healing - 5th Novembver" at bounding box center [632, 398] width 709 height 15
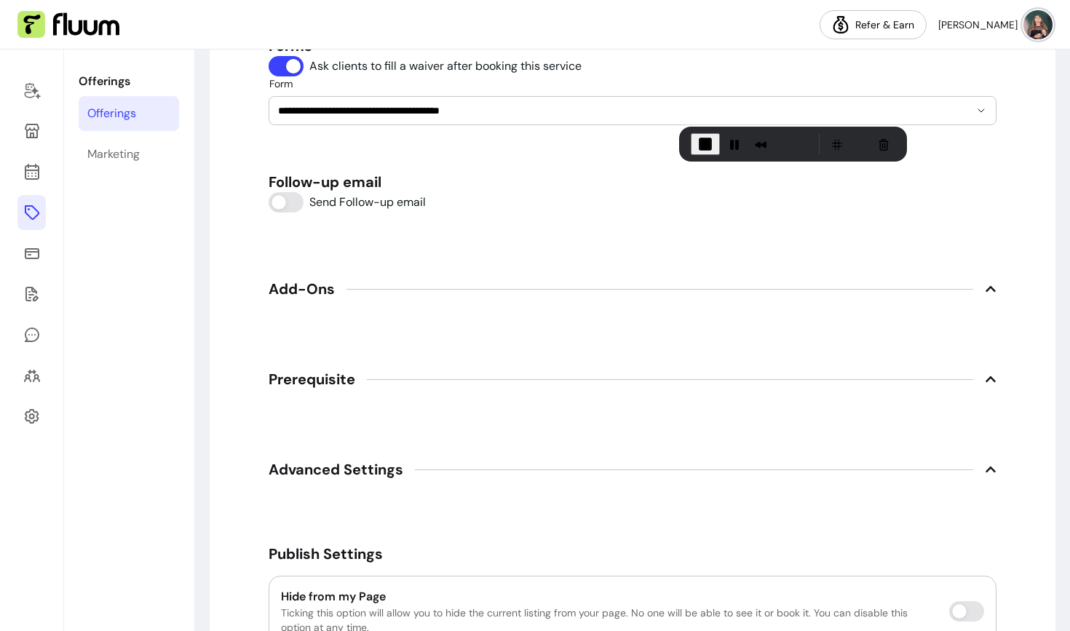
scroll to position [2506, 0]
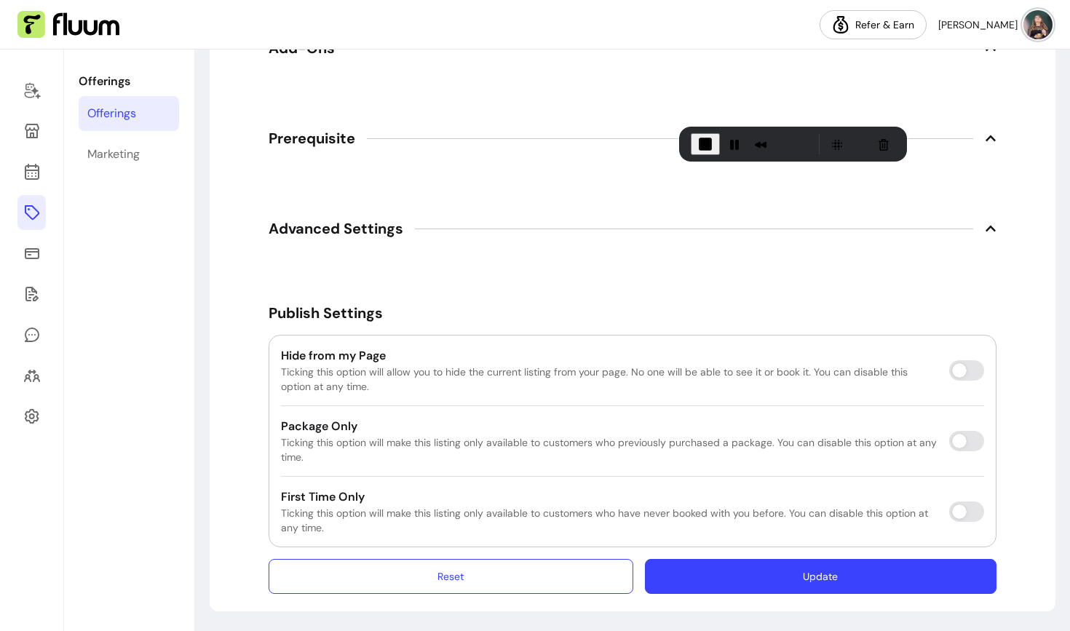
type input "Somatic Massage & Energy Healing - [DATE]"
click at [793, 567] on button "Update" at bounding box center [821, 577] width 342 height 34
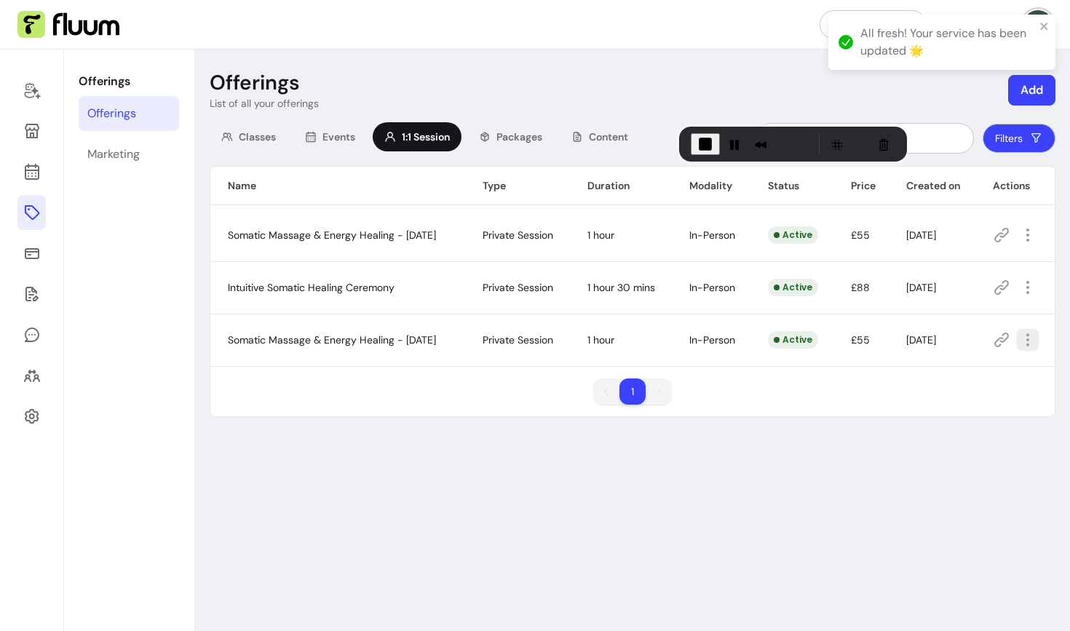
click at [1035, 344] on icon "button" at bounding box center [1028, 340] width 17 height 17
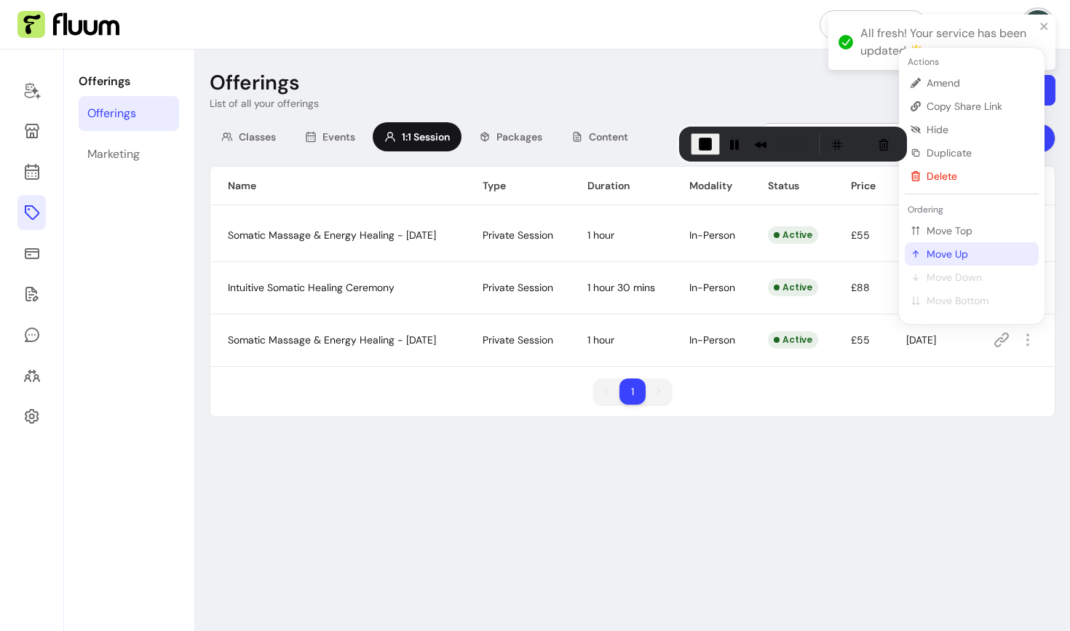
click at [964, 250] on span "Move Up" at bounding box center [980, 254] width 106 height 15
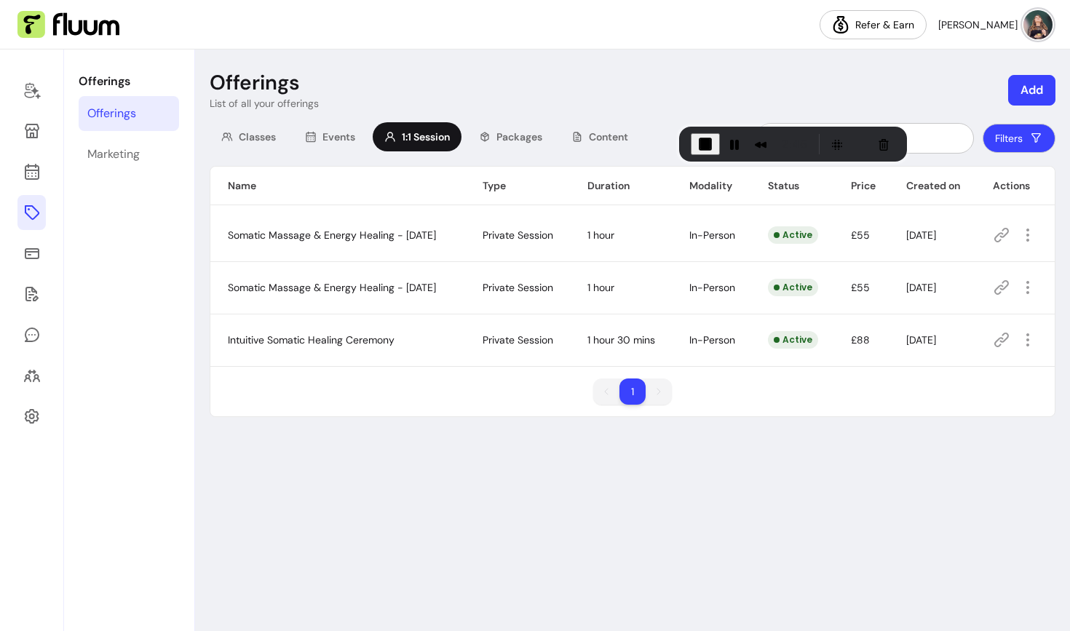
drag, startPoint x: 401, startPoint y: 233, endPoint x: 457, endPoint y: 233, distance: 55.3
click at [436, 233] on span "Somatic Massage & Energy Healing - [DATE]" at bounding box center [332, 235] width 208 height 13
click at [697, 145] on span "End Recording" at bounding box center [705, 143] width 17 height 17
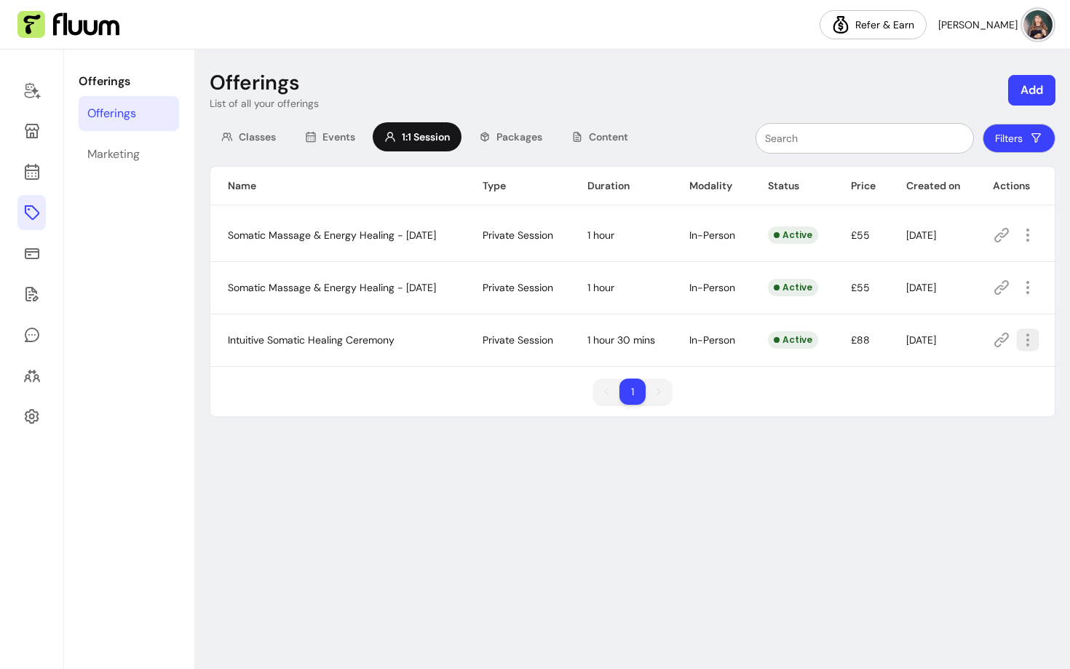
click at [1035, 329] on button "button" at bounding box center [1028, 340] width 23 height 23
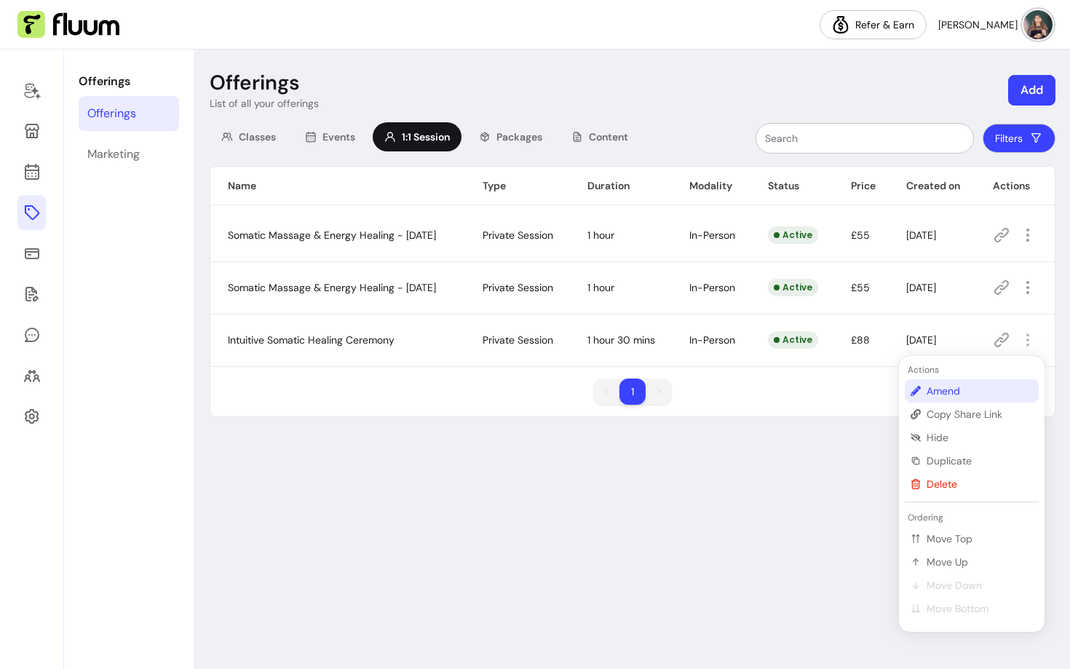
click at [958, 389] on span "Amend" at bounding box center [980, 391] width 106 height 15
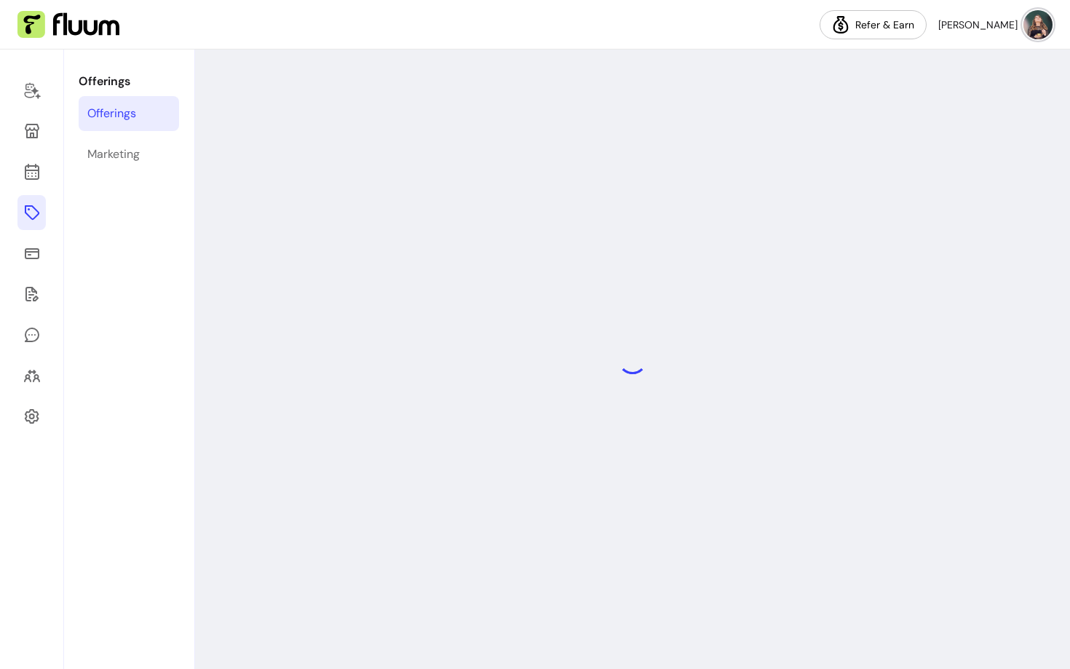
select select "**"
select select "***"
select select "**********"
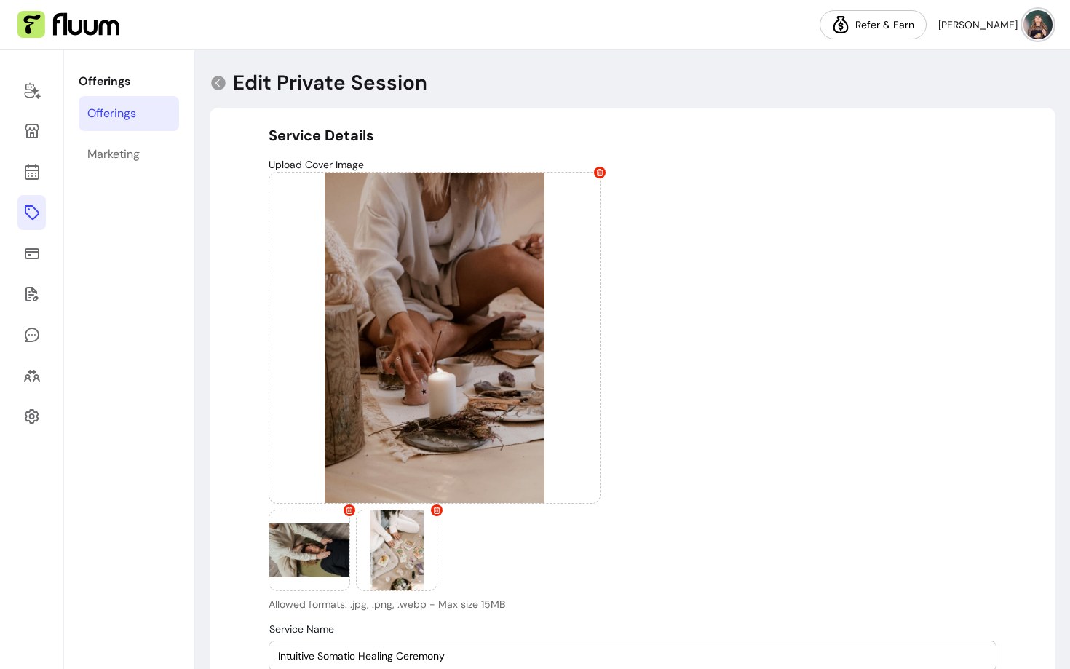
type input "**********"
click at [219, 90] on icon at bounding box center [218, 82] width 17 height 17
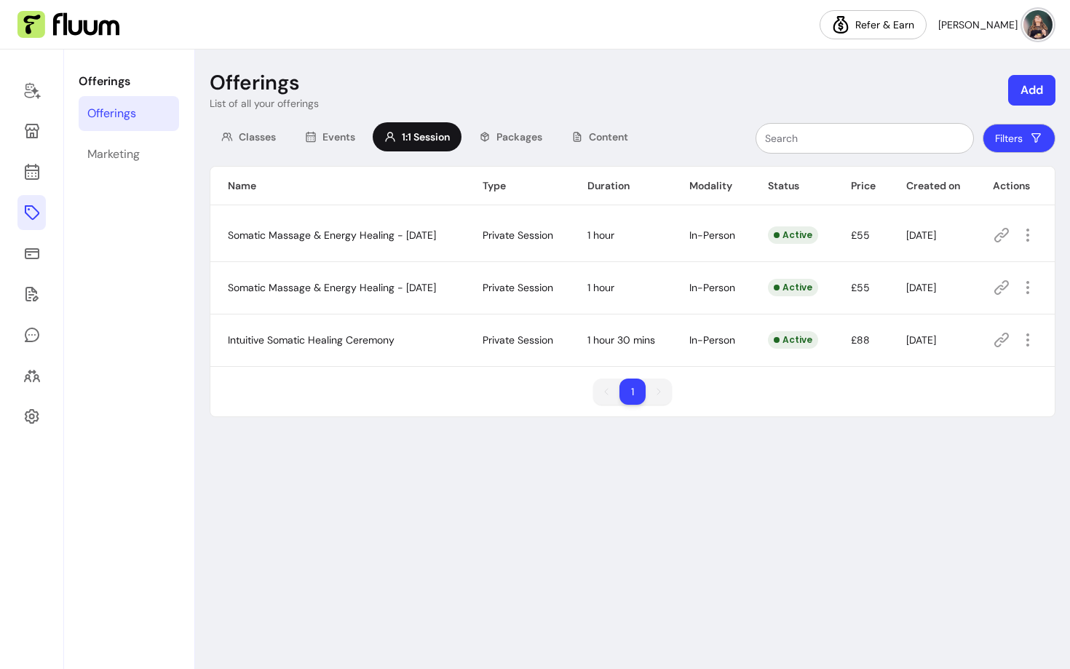
click at [459, 276] on td "Somatic Massage & Energy Healing - [DATE]" at bounding box center [337, 287] width 255 height 52
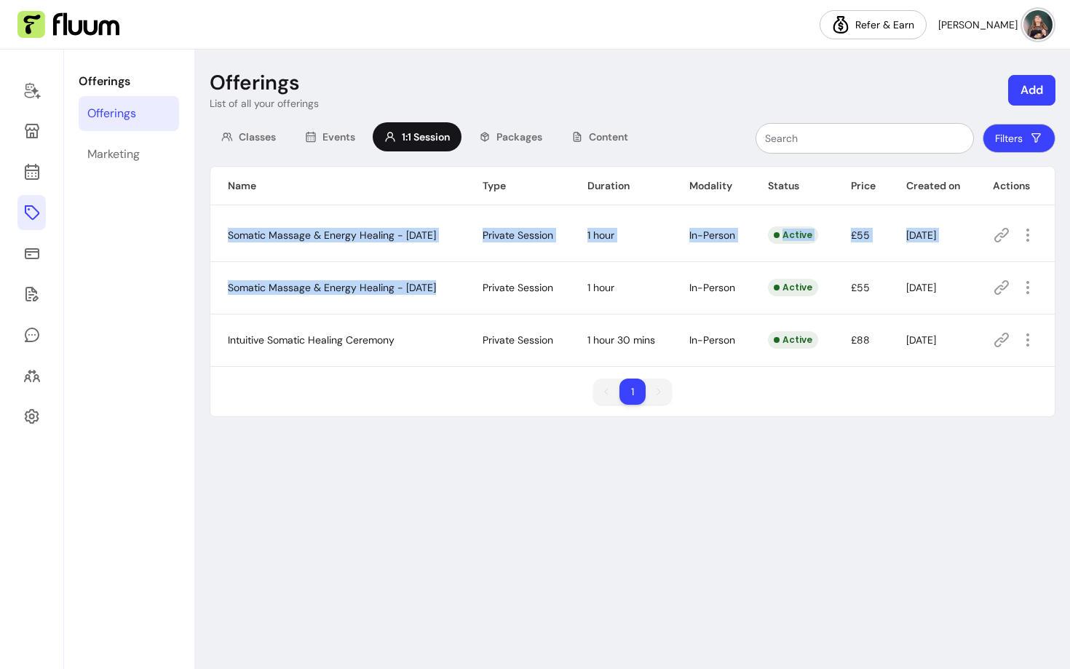
drag, startPoint x: 492, startPoint y: 287, endPoint x: 226, endPoint y: 220, distance: 274.8
click at [226, 220] on tbody "Somatic Massage & Energy Healing - [DATE] Private Session 1 hour In-Person Acti…" at bounding box center [632, 288] width 845 height 158
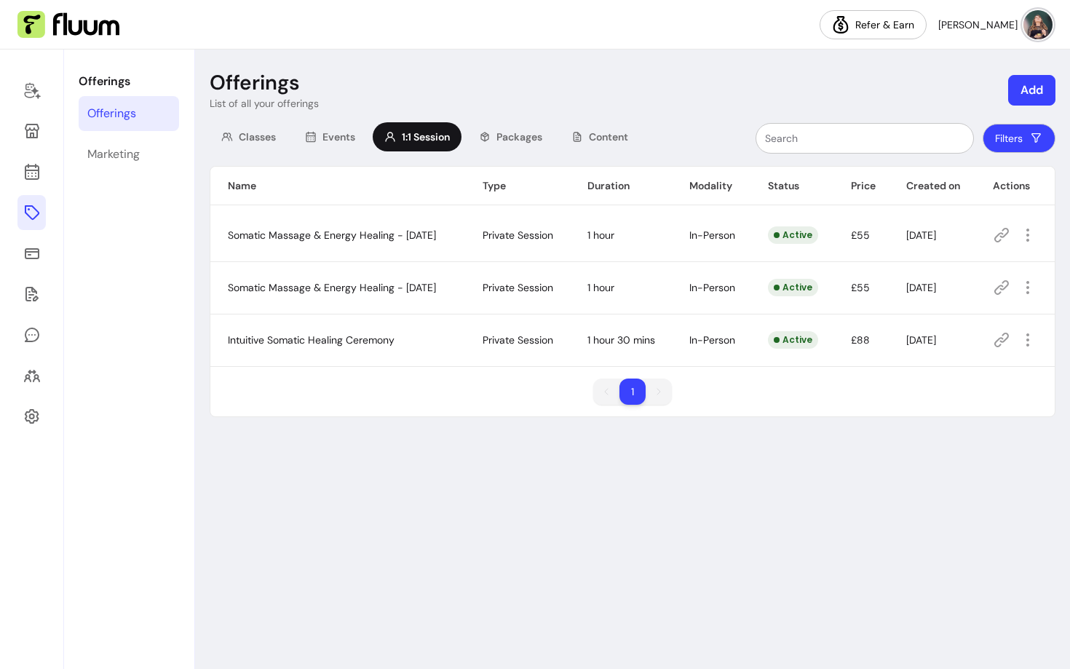
click at [299, 250] on td "Somatic Massage & Energy Healing - [DATE]" at bounding box center [337, 235] width 255 height 52
click at [298, 238] on span "Somatic Massage & Energy Healing - [DATE]" at bounding box center [332, 235] width 208 height 13
click at [299, 287] on span "Somatic Massage & Energy Healing - [DATE]" at bounding box center [332, 287] width 208 height 13
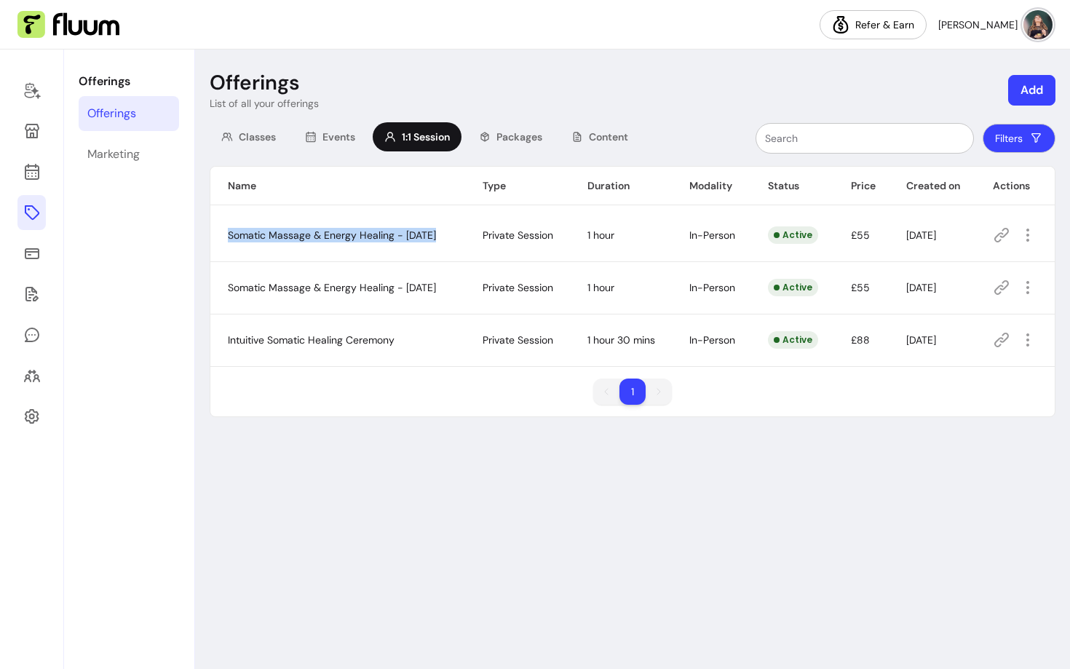
click at [299, 287] on span "Somatic Massage & Energy Healing - [DATE]" at bounding box center [332, 287] width 208 height 13
